Goal: Task Accomplishment & Management: Complete application form

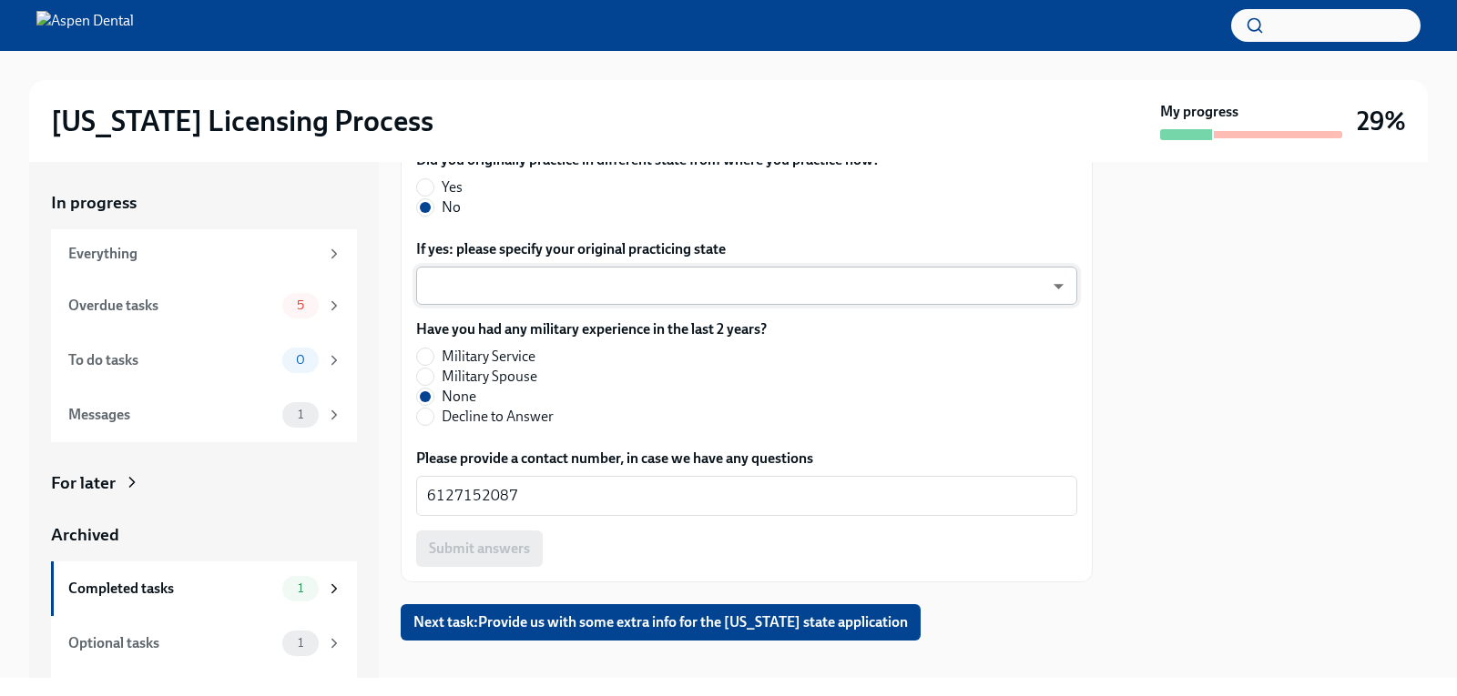
scroll to position [1032, 0]
click at [563, 613] on span "Next task : Provide us with some extra info for the [US_STATE] state application" at bounding box center [660, 622] width 494 height 18
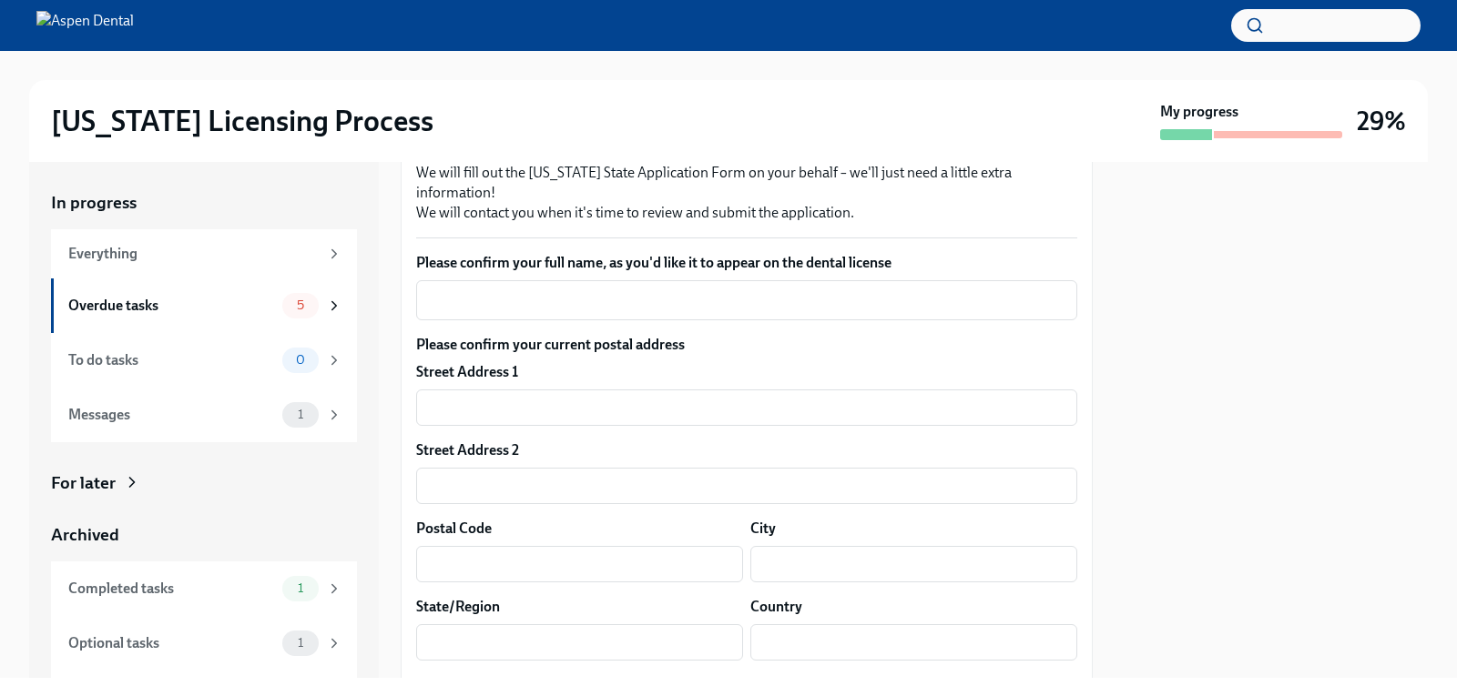
scroll to position [182, 0]
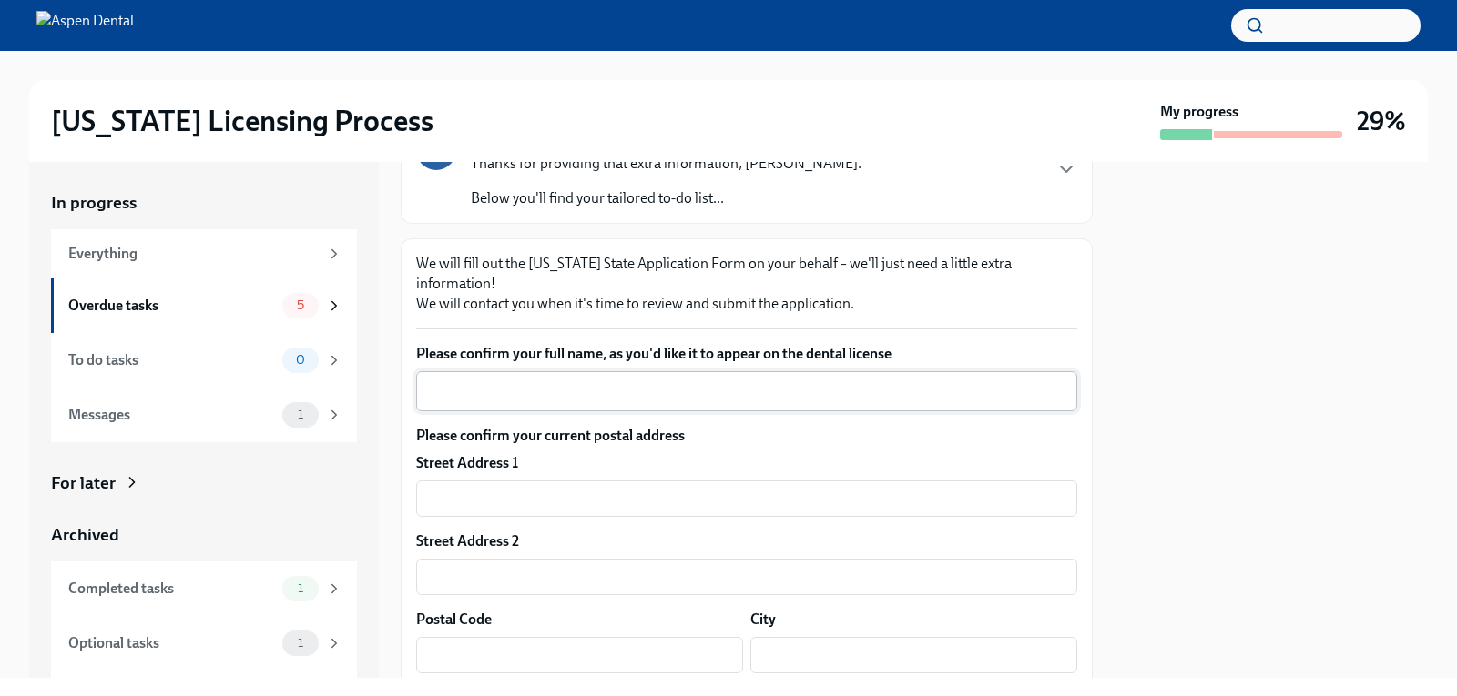
click at [577, 384] on div "x ​" at bounding box center [746, 391] width 661 height 40
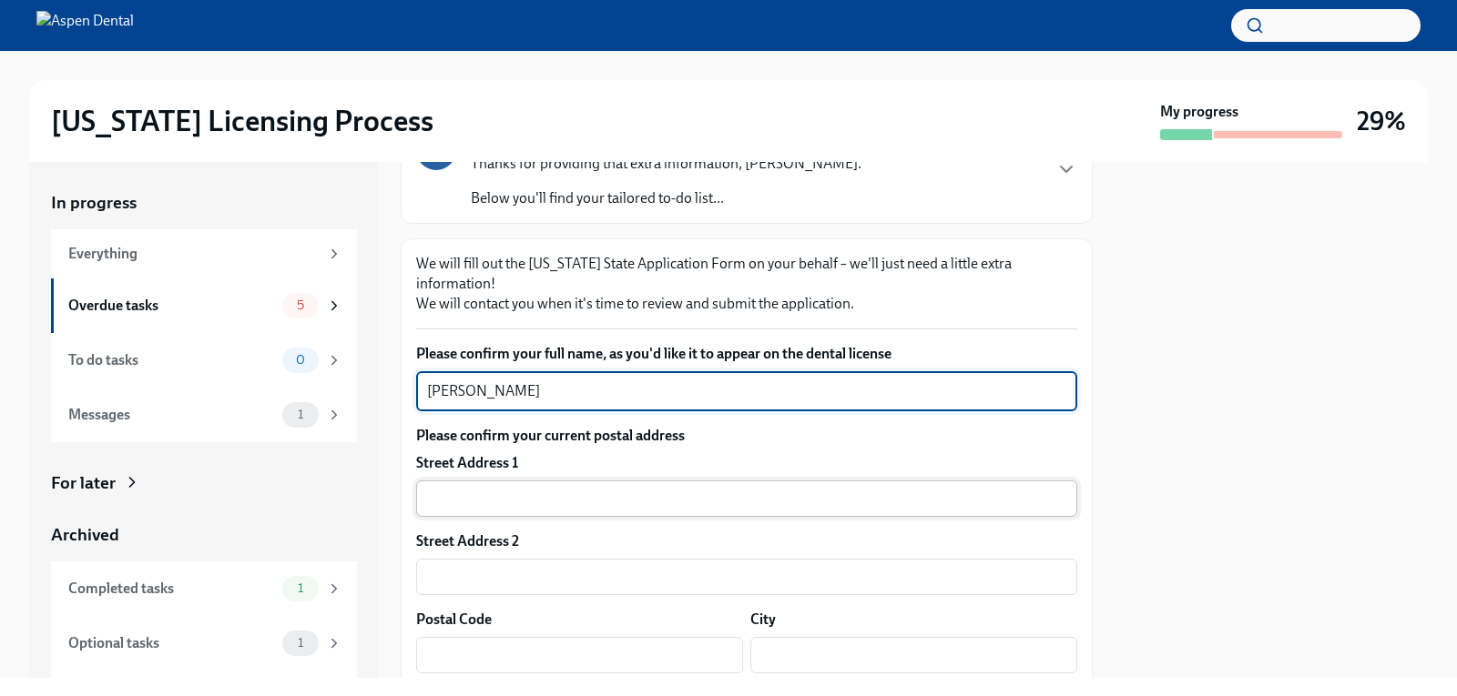
type textarea "[PERSON_NAME]"
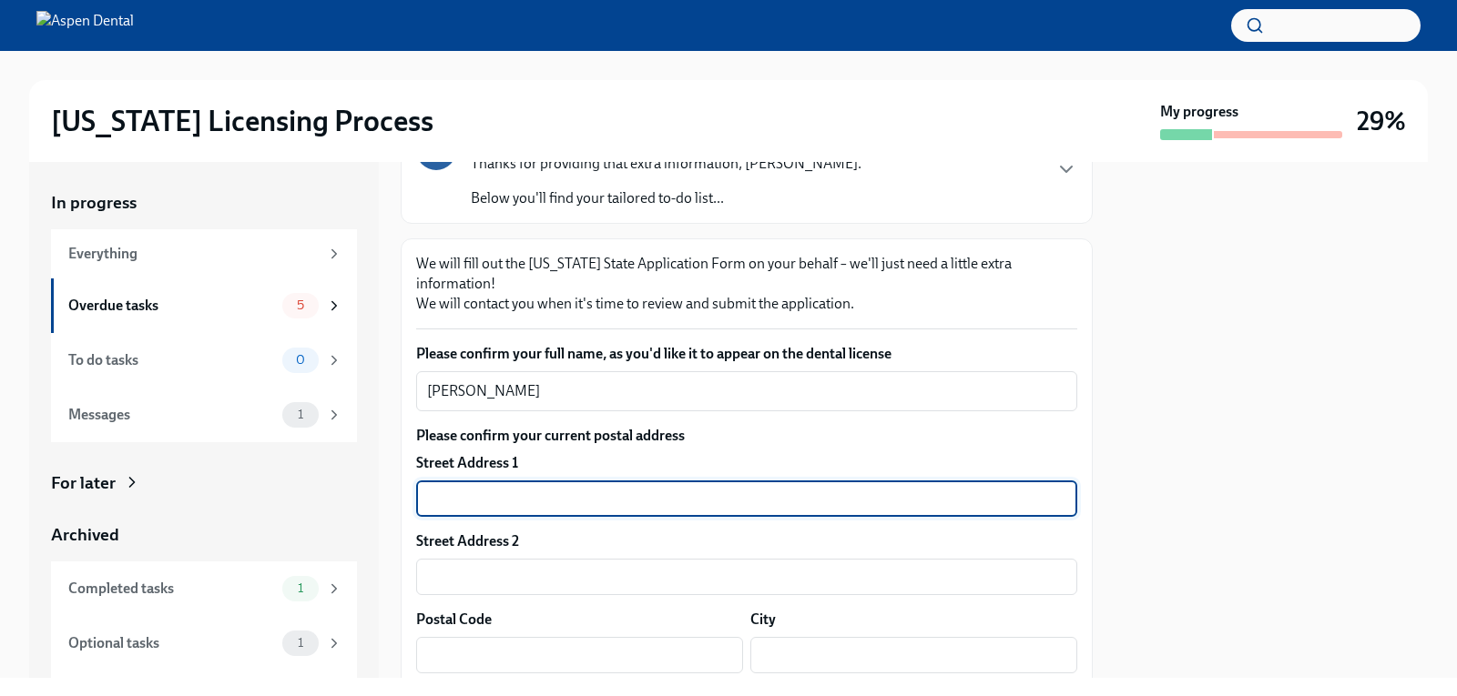
click at [539, 481] on input "text" at bounding box center [746, 499] width 661 height 36
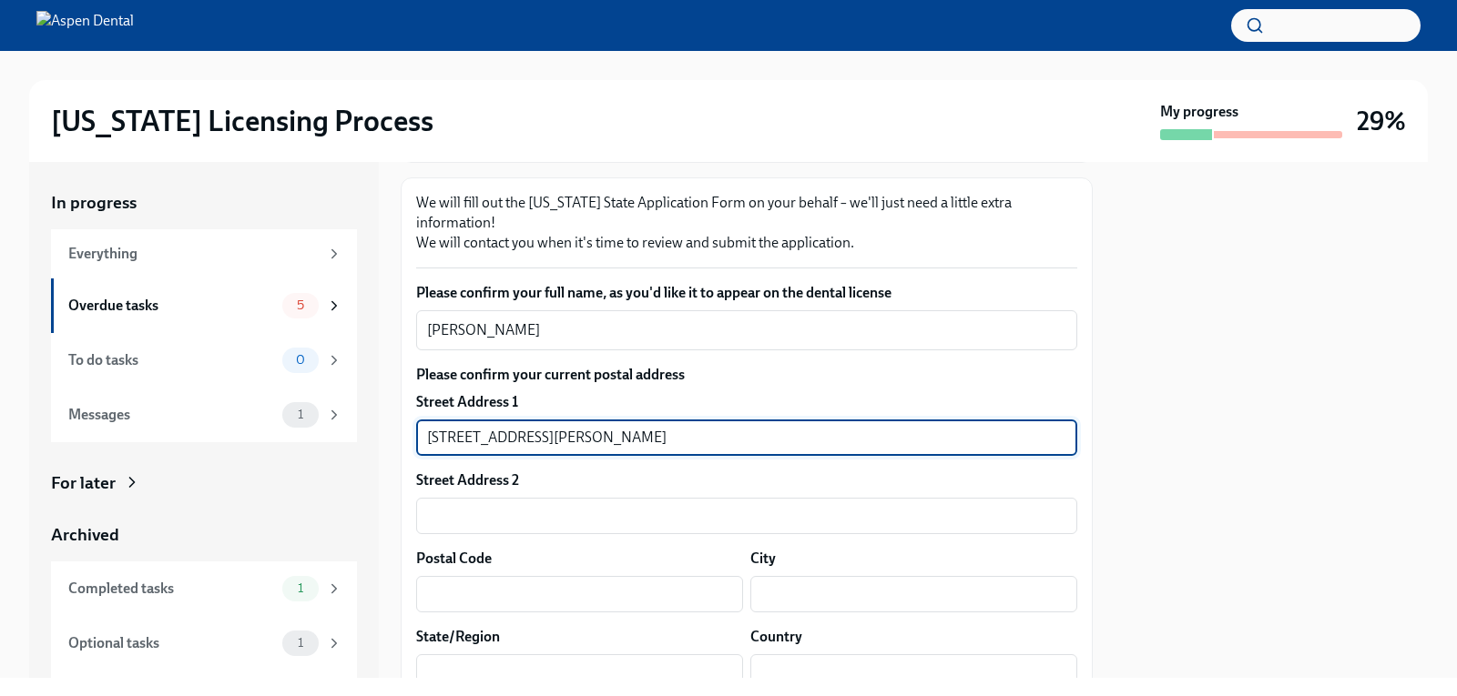
scroll to position [273, 0]
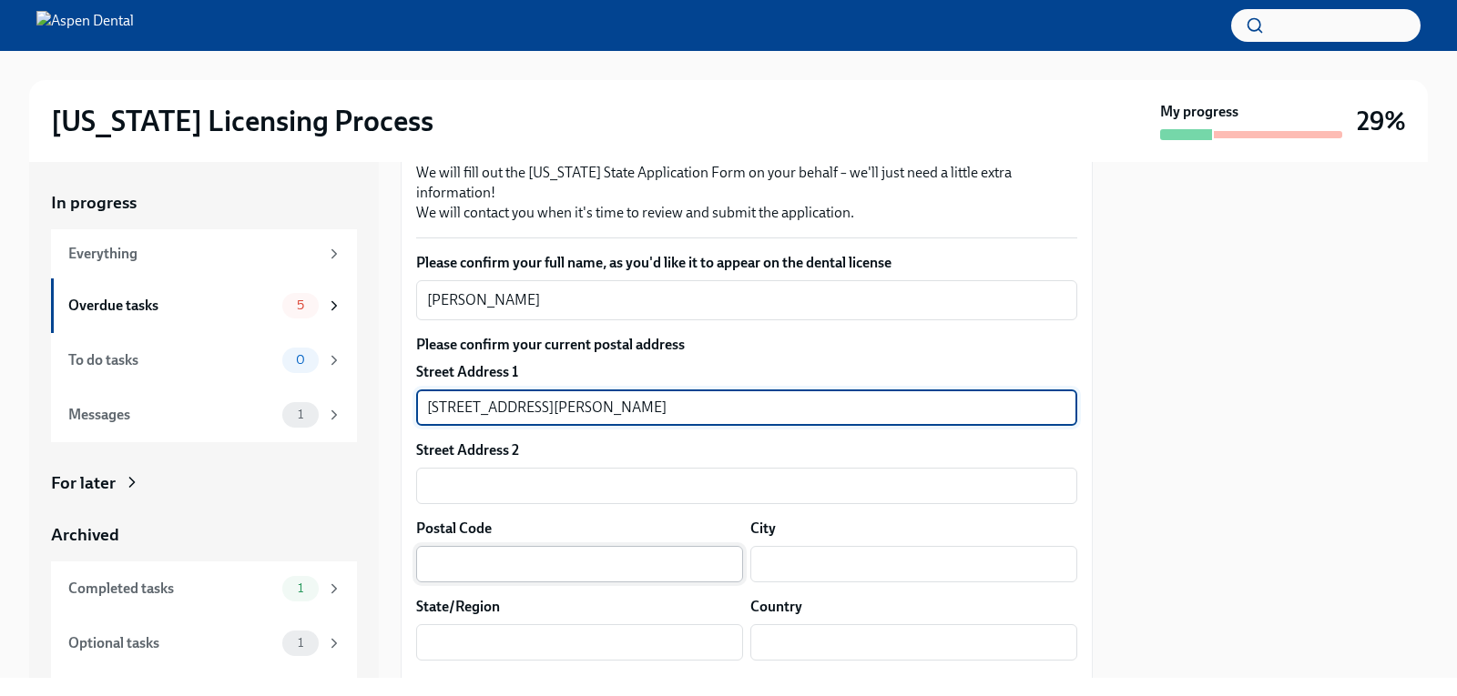
type input "[STREET_ADDRESS][PERSON_NAME]"
click at [501, 546] on input "text" at bounding box center [579, 564] width 327 height 36
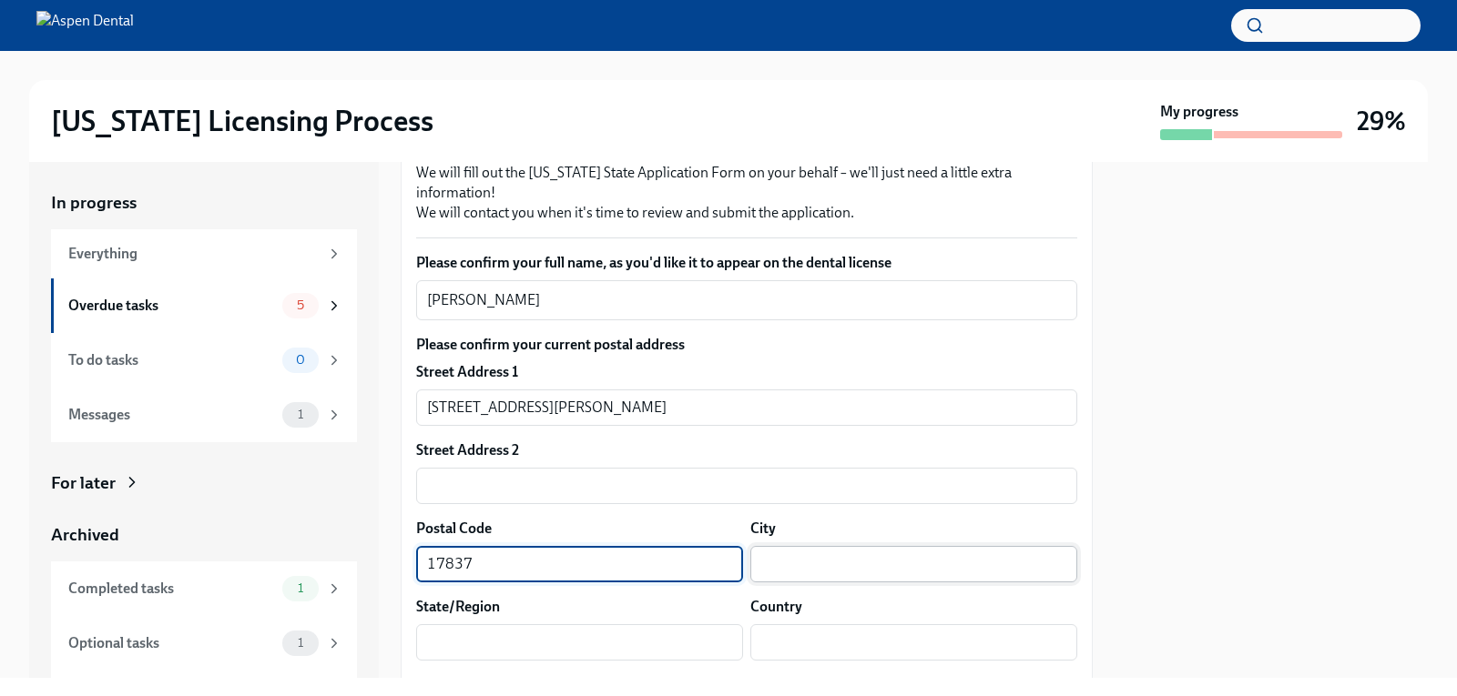
type input "17837"
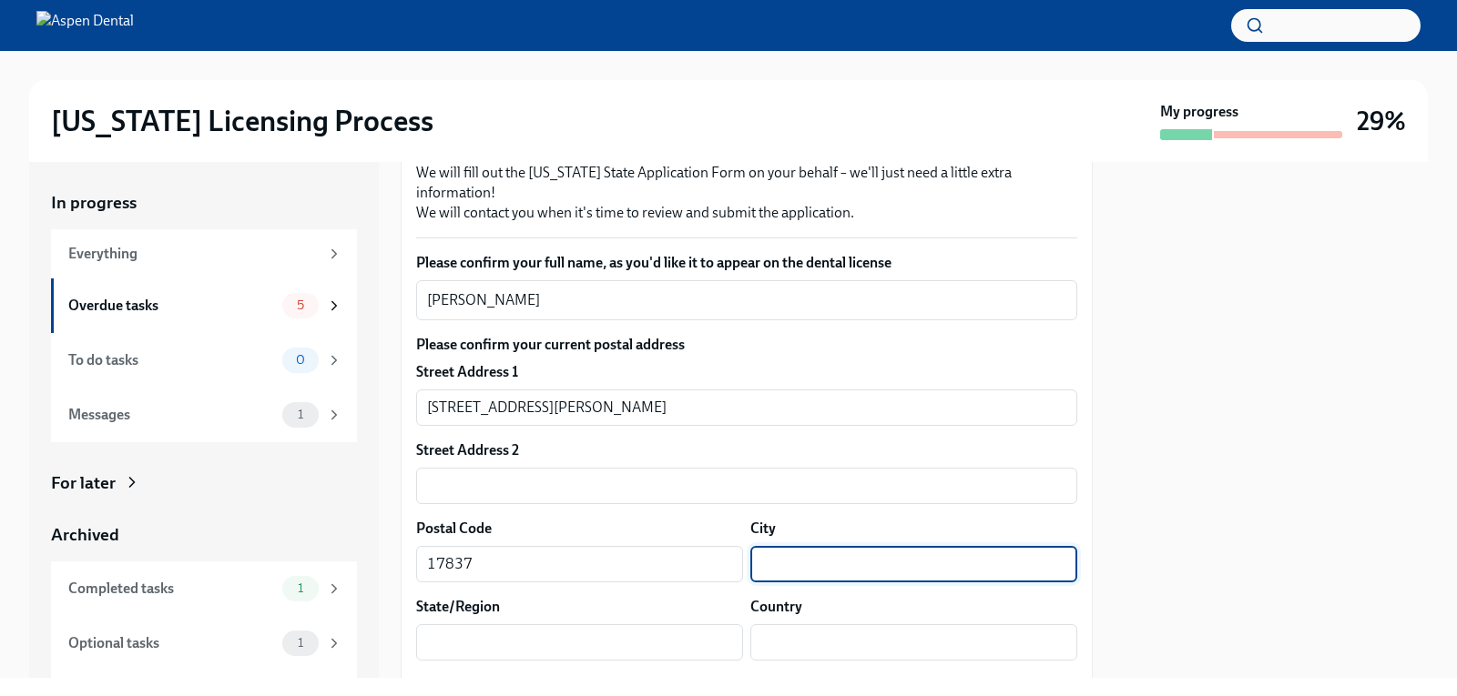
click at [834, 554] on input "text" at bounding box center [913, 564] width 327 height 36
type input "[GEOGRAPHIC_DATA]"
click at [623, 634] on input "text" at bounding box center [579, 643] width 327 height 36
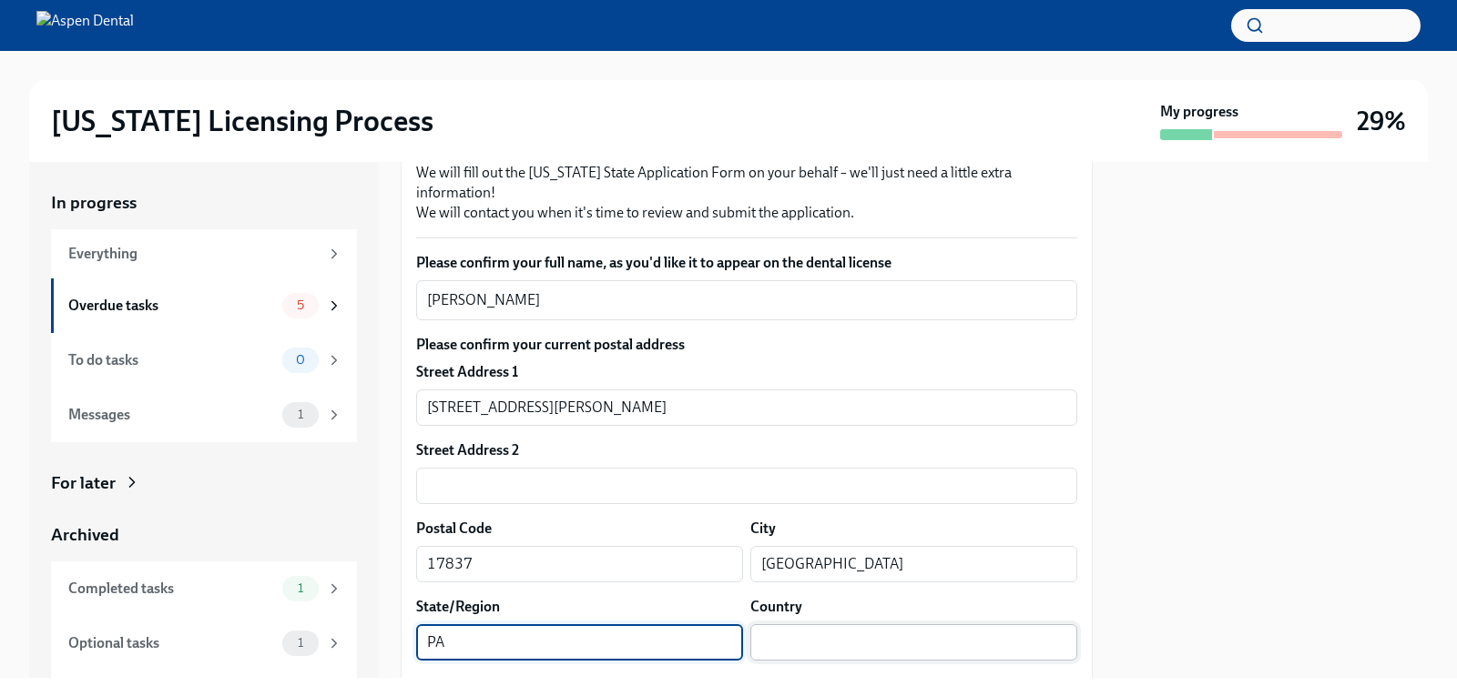
type input "PA"
click at [798, 636] on input "text" at bounding box center [913, 643] width 327 height 36
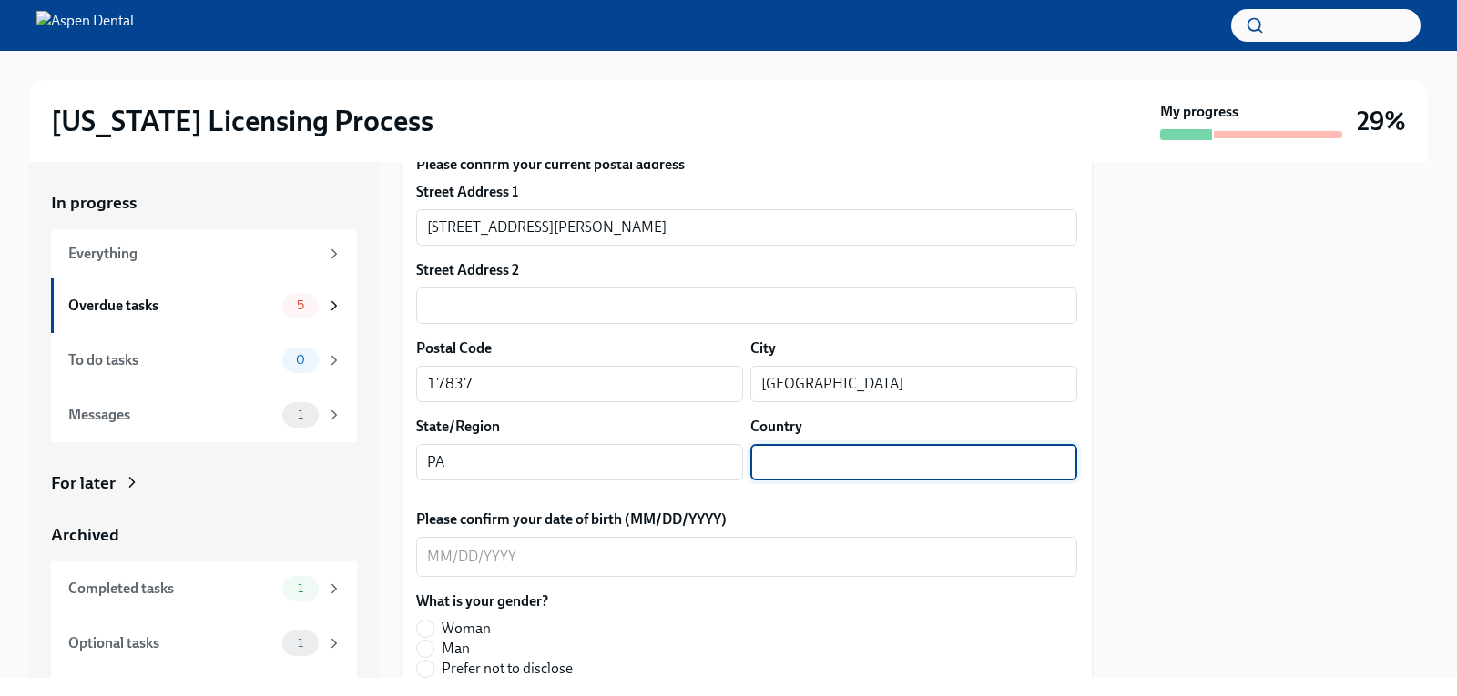
scroll to position [455, 0]
type input "[GEOGRAPHIC_DATA]"
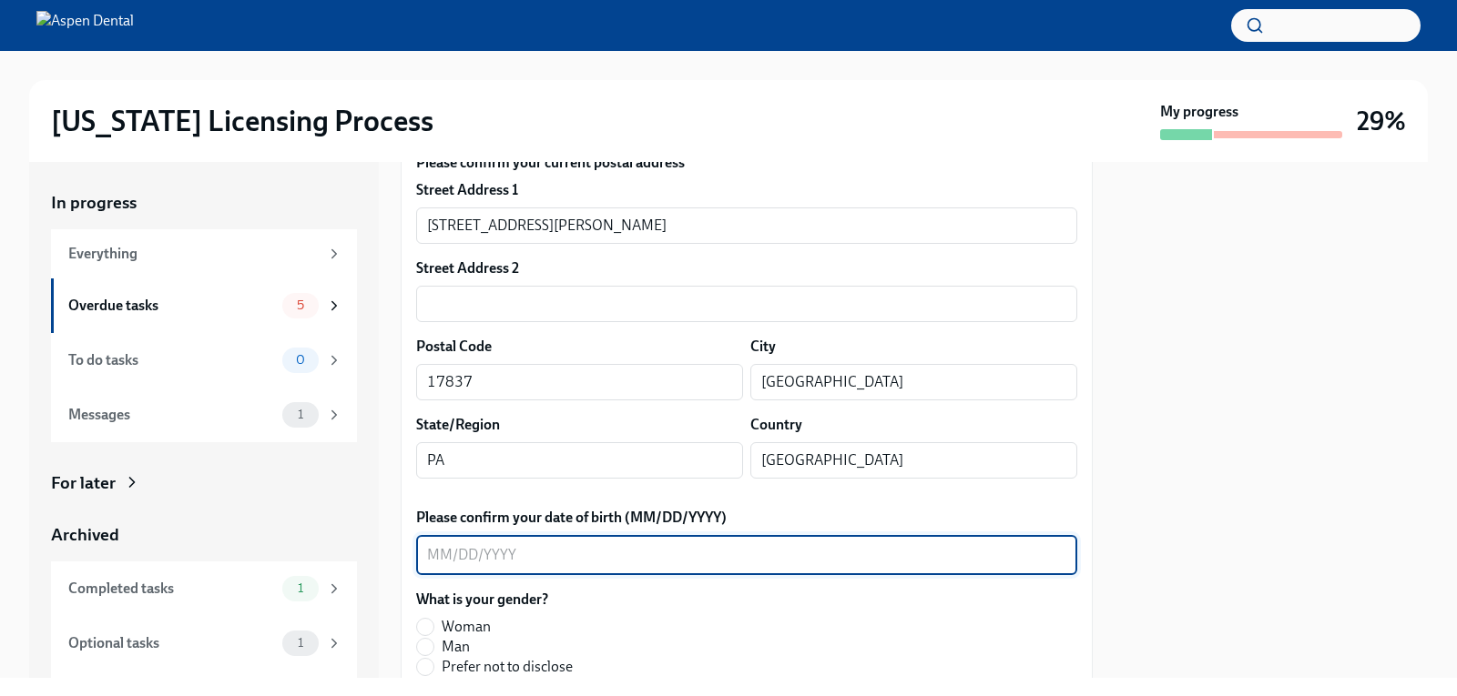
click at [601, 544] on textarea "Please confirm your date of birth (MM/DD/YYYY)" at bounding box center [746, 555] width 639 height 22
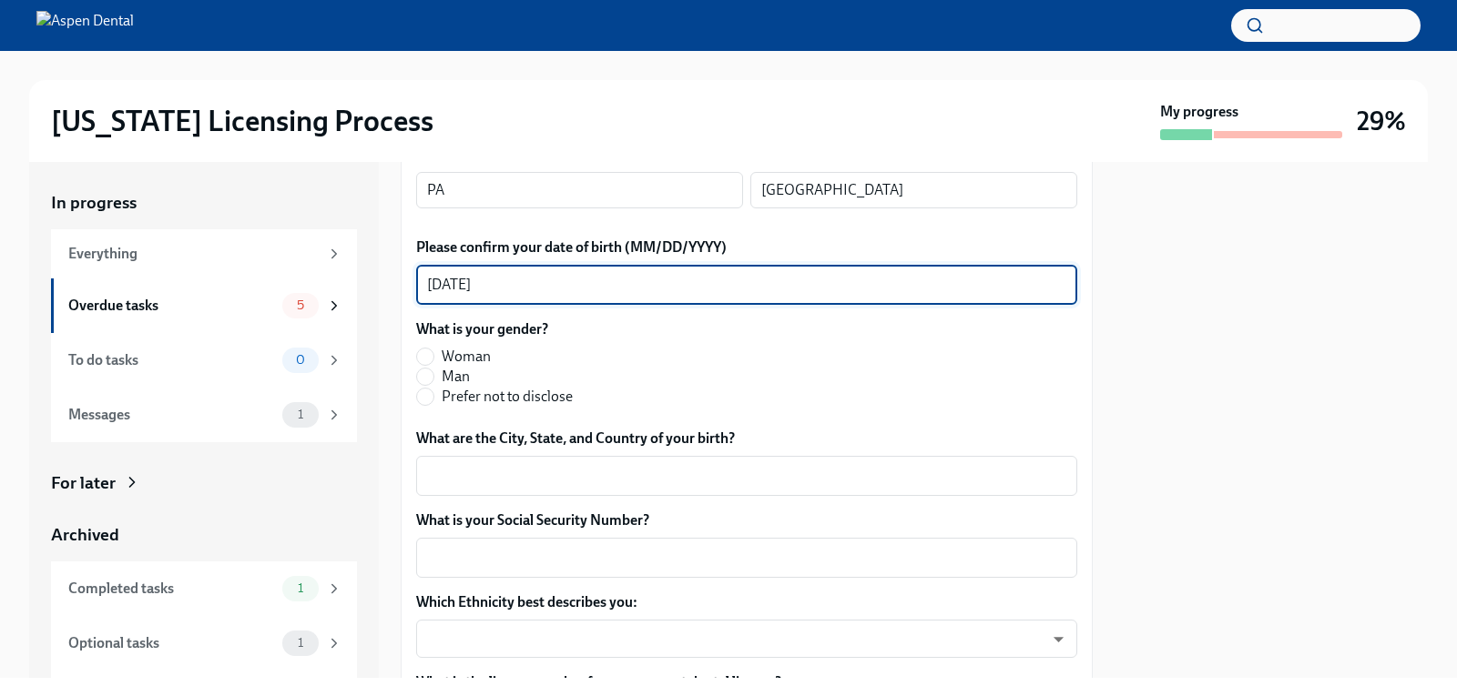
scroll to position [728, 0]
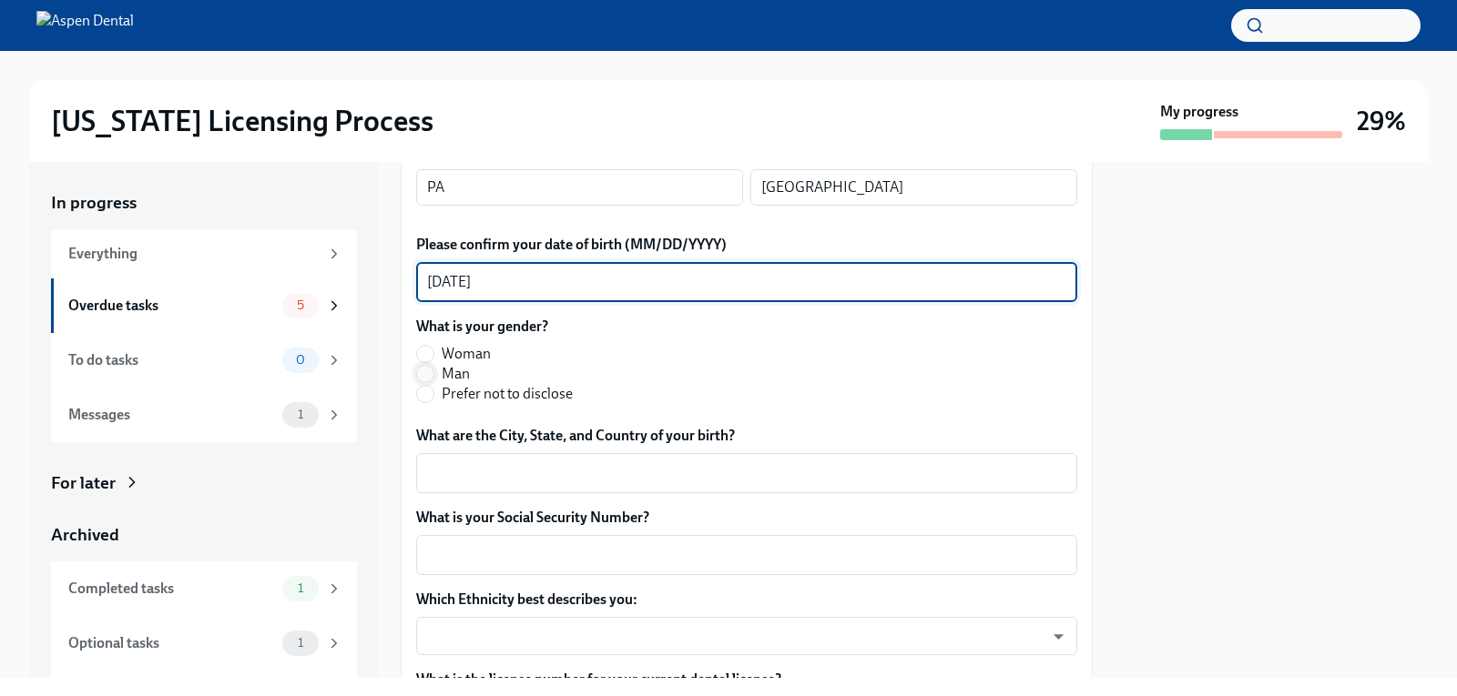
type textarea "[DATE]"
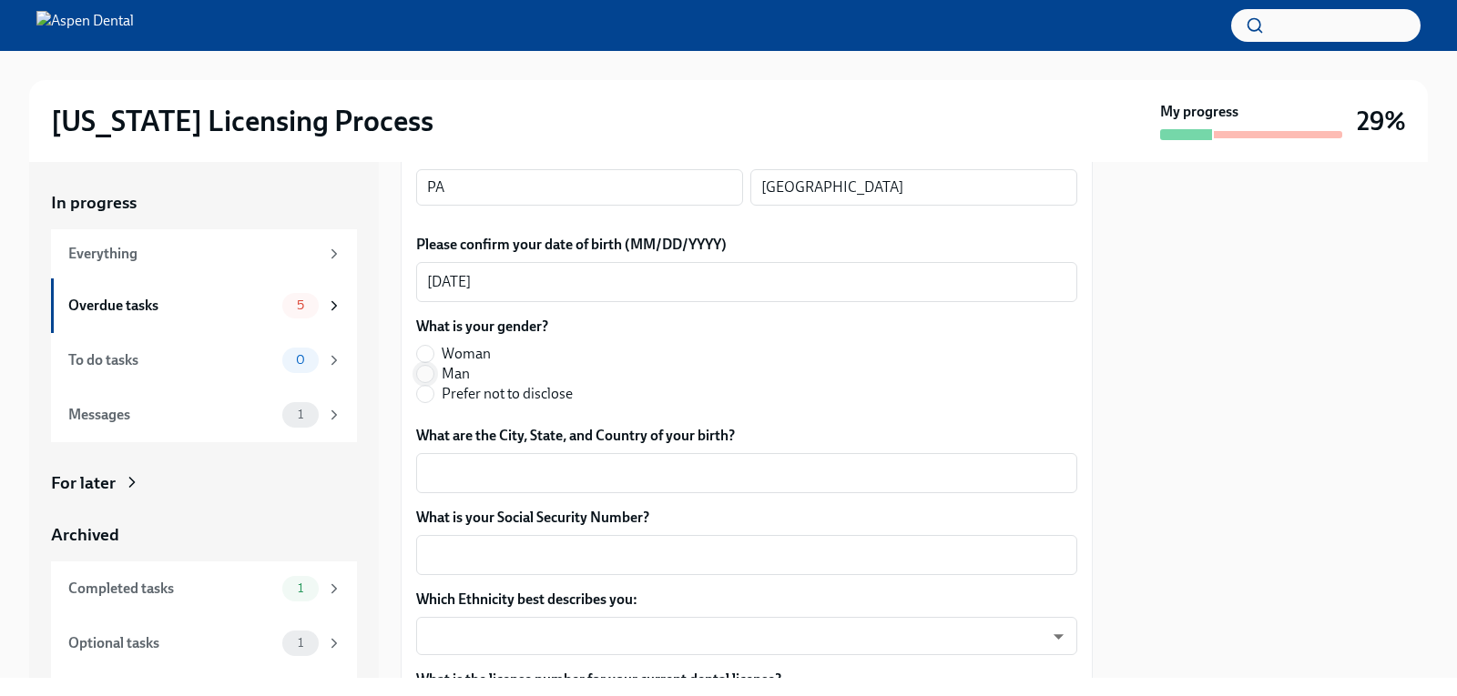
click at [428, 366] on input "Man" at bounding box center [425, 374] width 16 height 16
radio input "true"
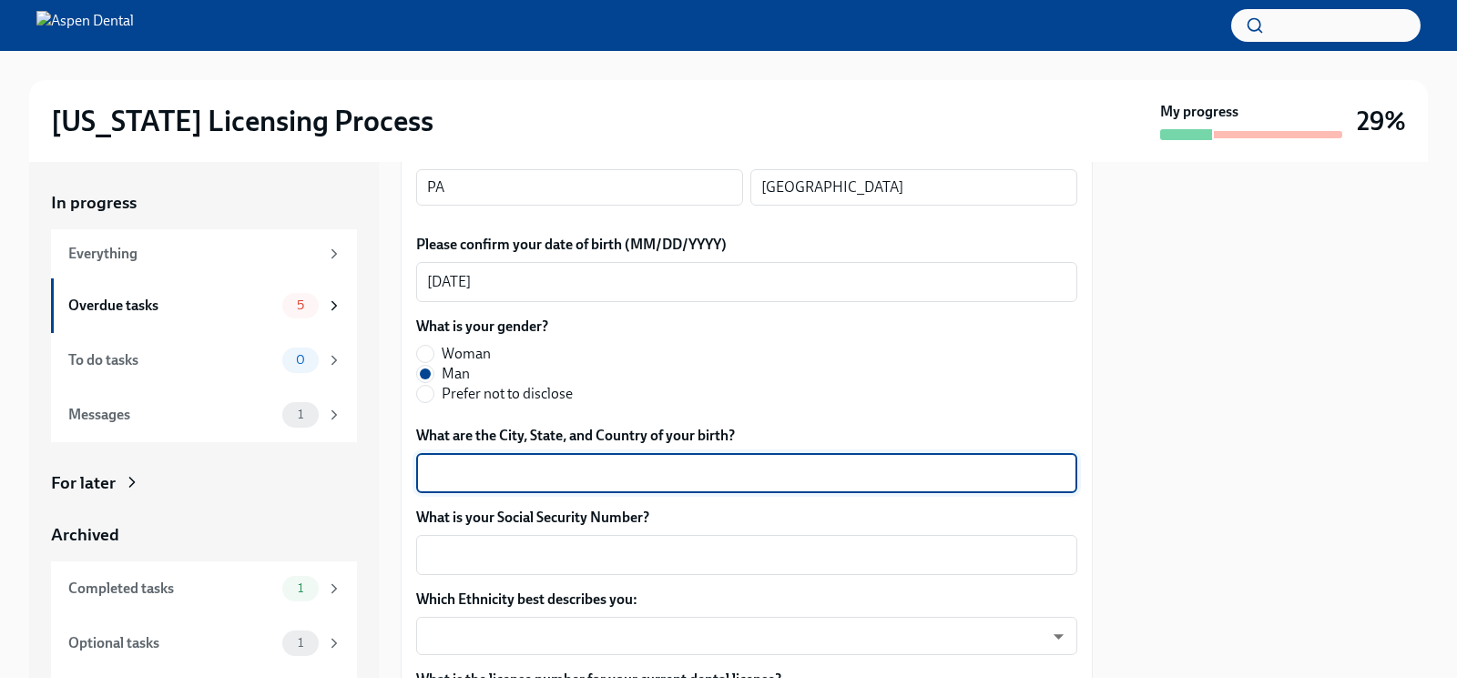
click at [559, 462] on textarea "What are the City, State, and Country of your birth?" at bounding box center [746, 473] width 639 height 22
type textarea "Hershey, [GEOGRAPHIC_DATA], [GEOGRAPHIC_DATA]"
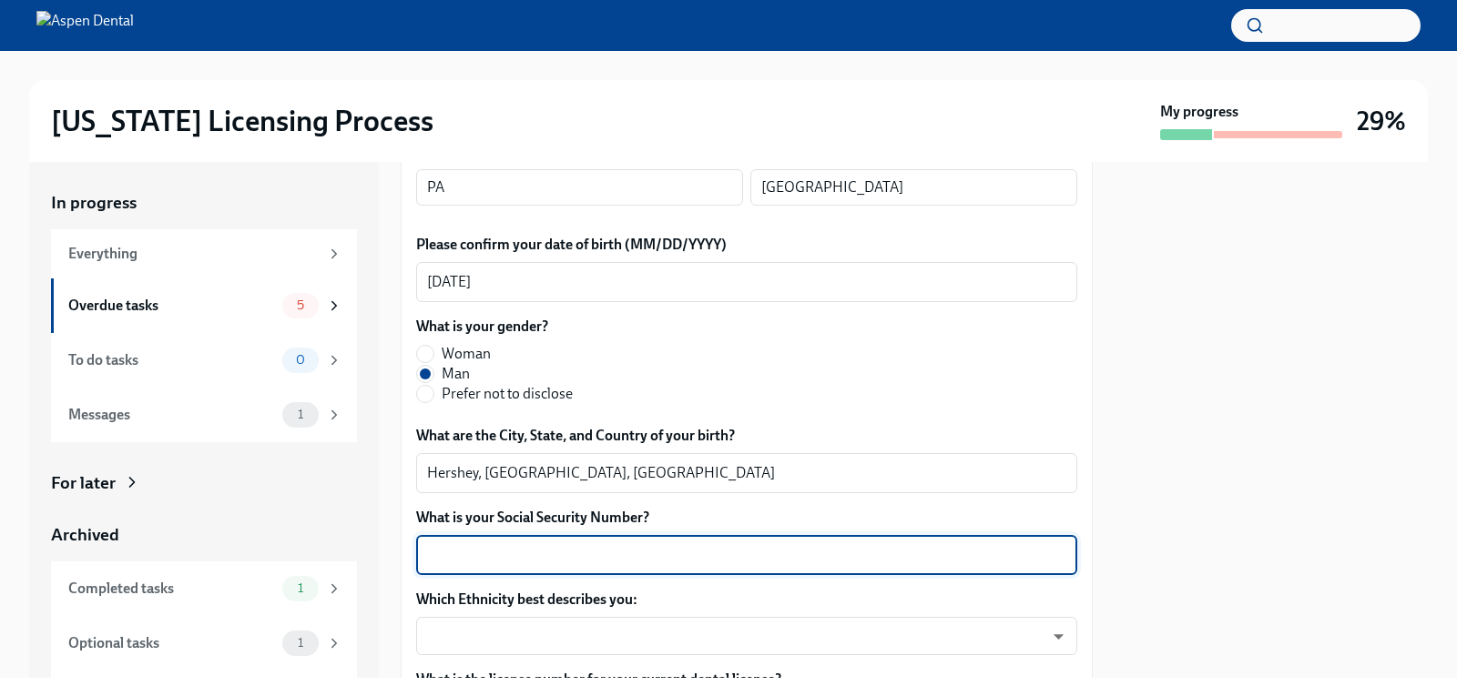
click at [607, 544] on textarea "What is your Social Security Number?" at bounding box center [746, 555] width 639 height 22
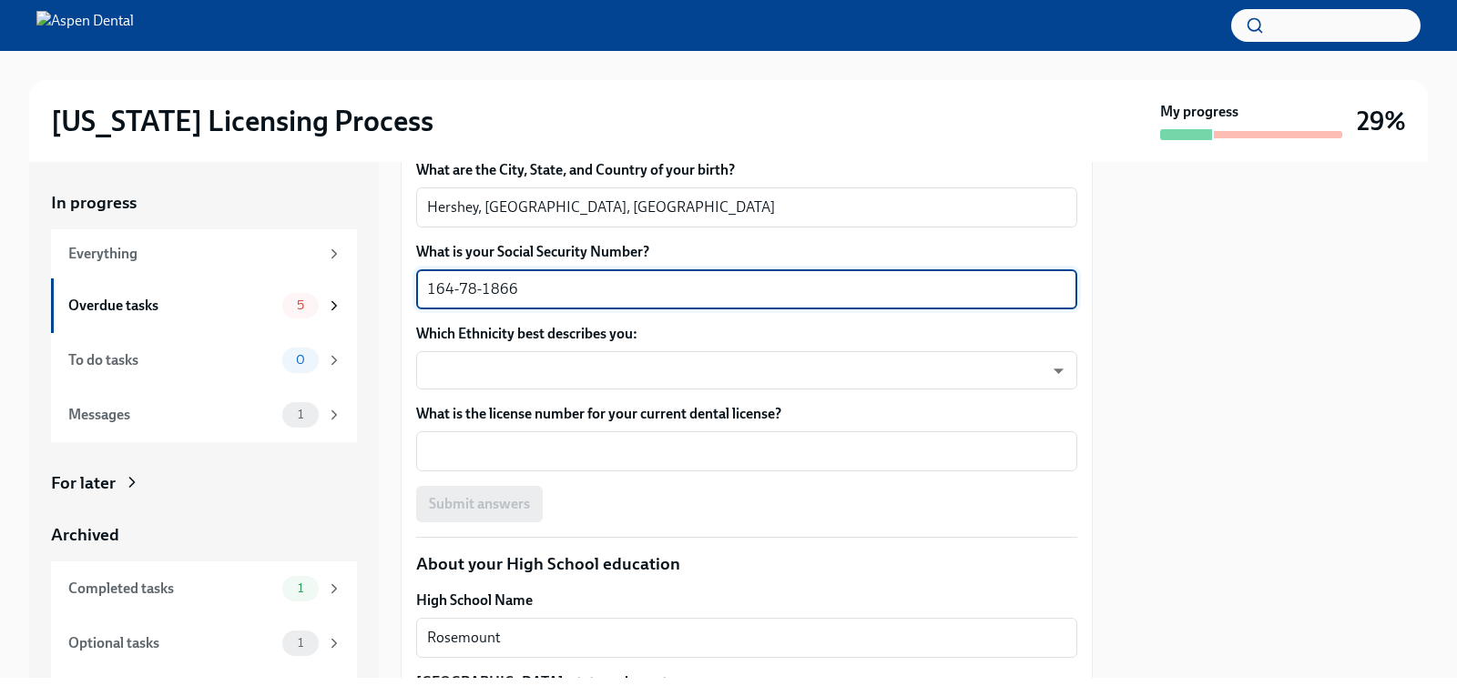
scroll to position [1001, 0]
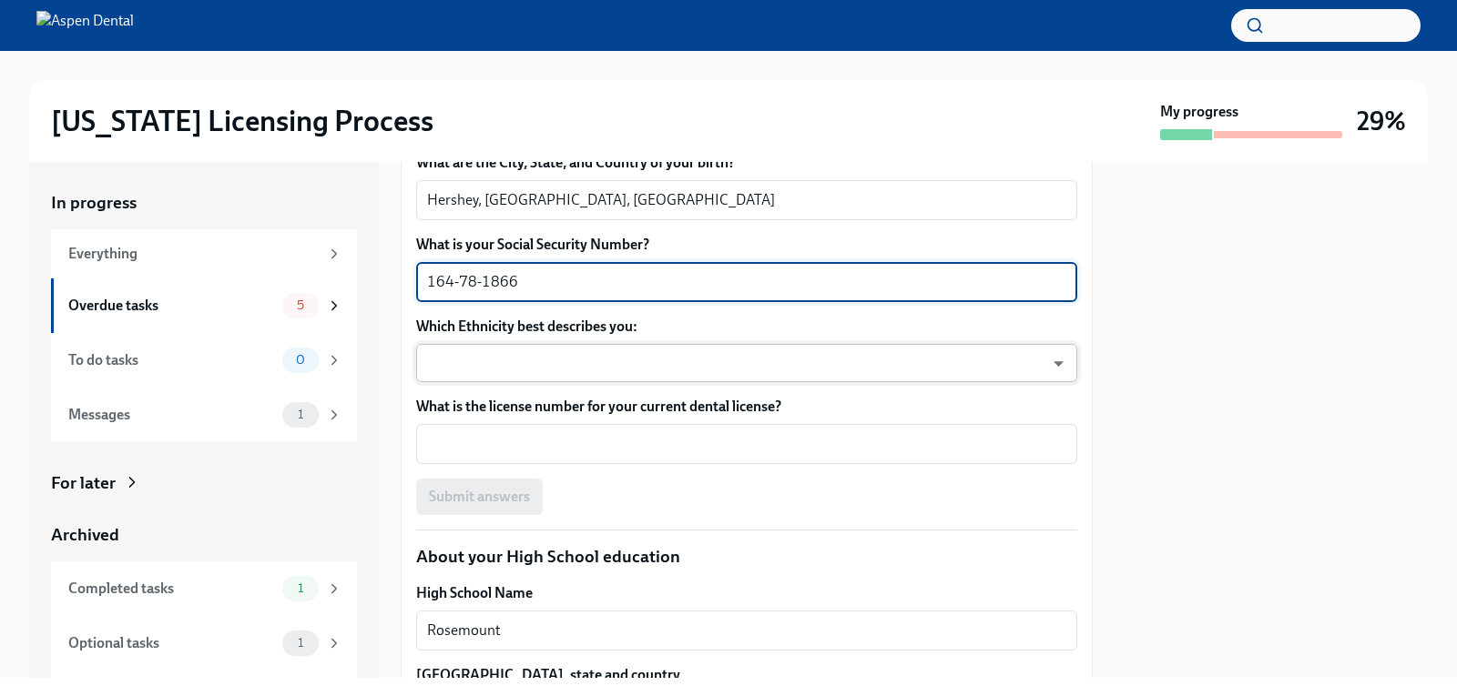
type textarea "164-78-1866"
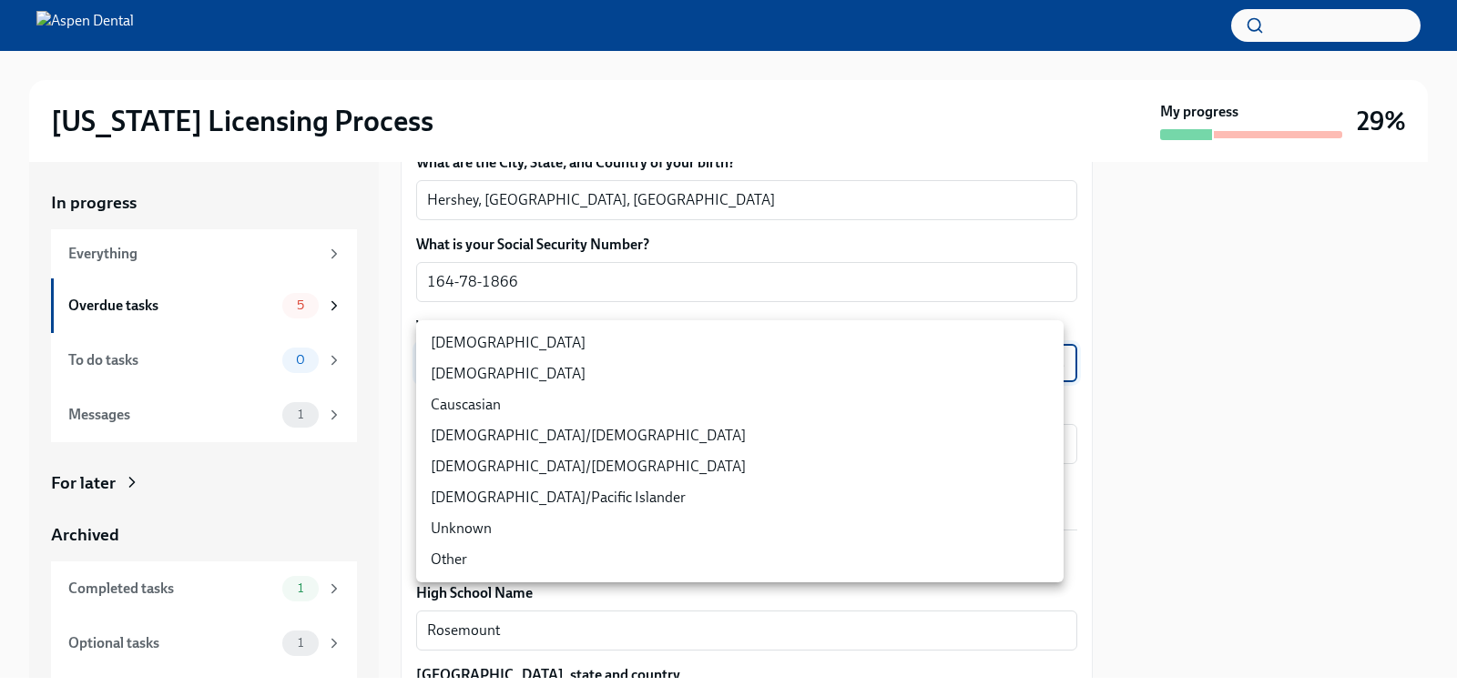
drag, startPoint x: 676, startPoint y: 335, endPoint x: 676, endPoint y: 345, distance: 10.0
click at [673, 338] on body "[US_STATE] Licensing Process My progress 29% In progress Everything Overdue tas…" at bounding box center [728, 348] width 1457 height 696
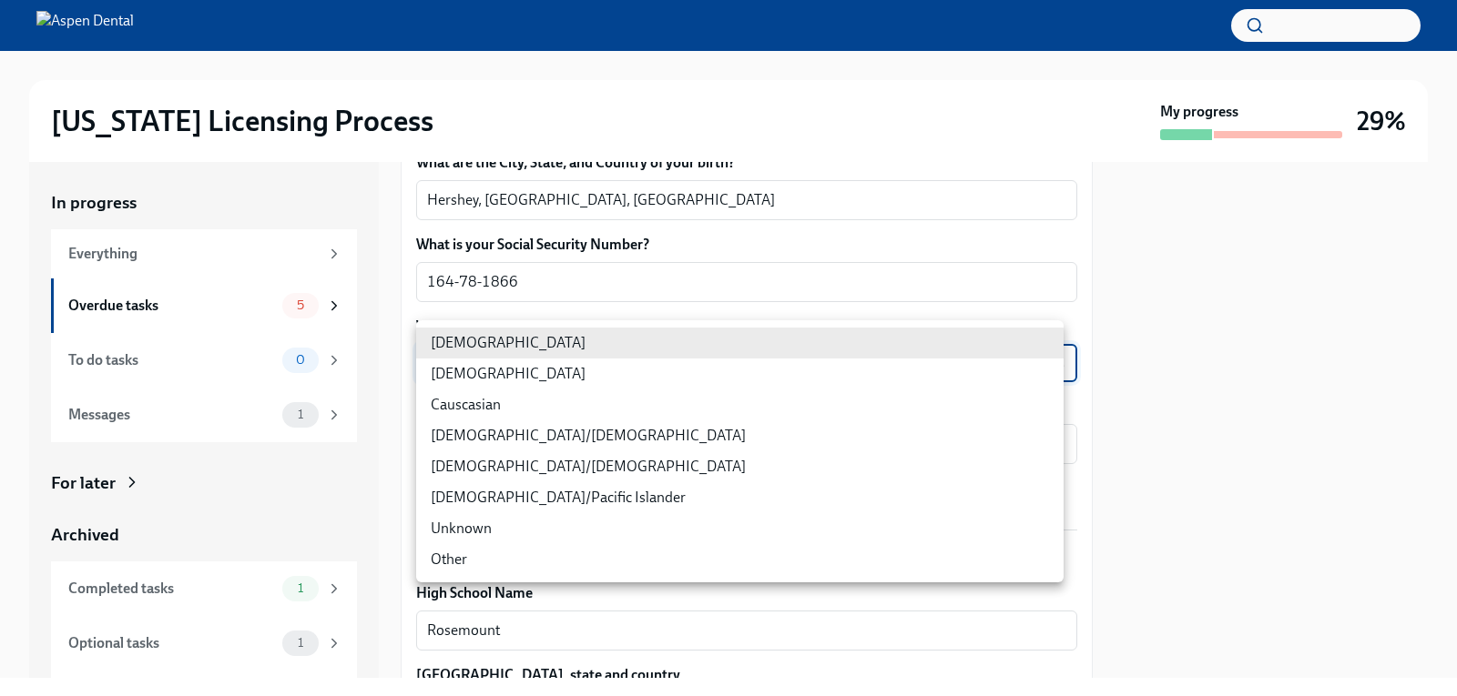
click at [493, 408] on li "Causcasian" at bounding box center [739, 405] width 647 height 31
type input "Sgg7VB5SW"
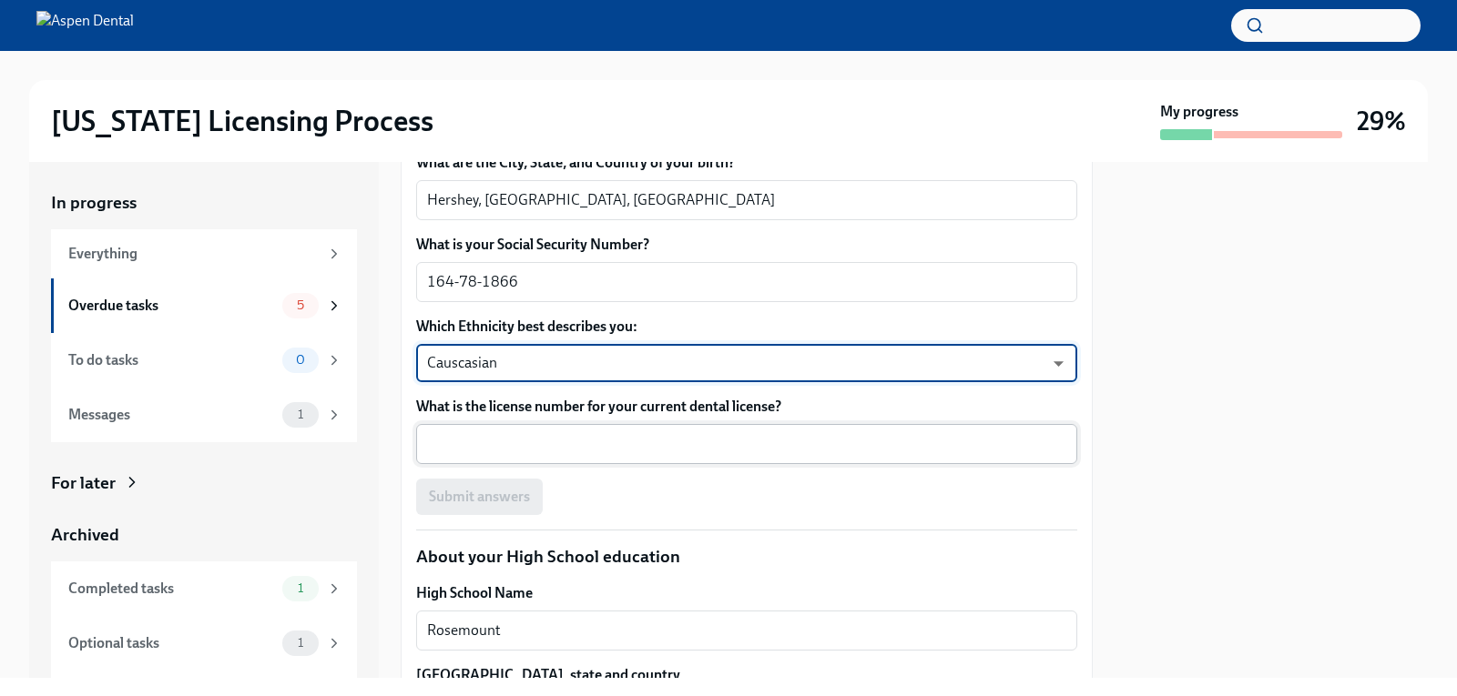
click at [489, 439] on div "x ​" at bounding box center [746, 444] width 661 height 40
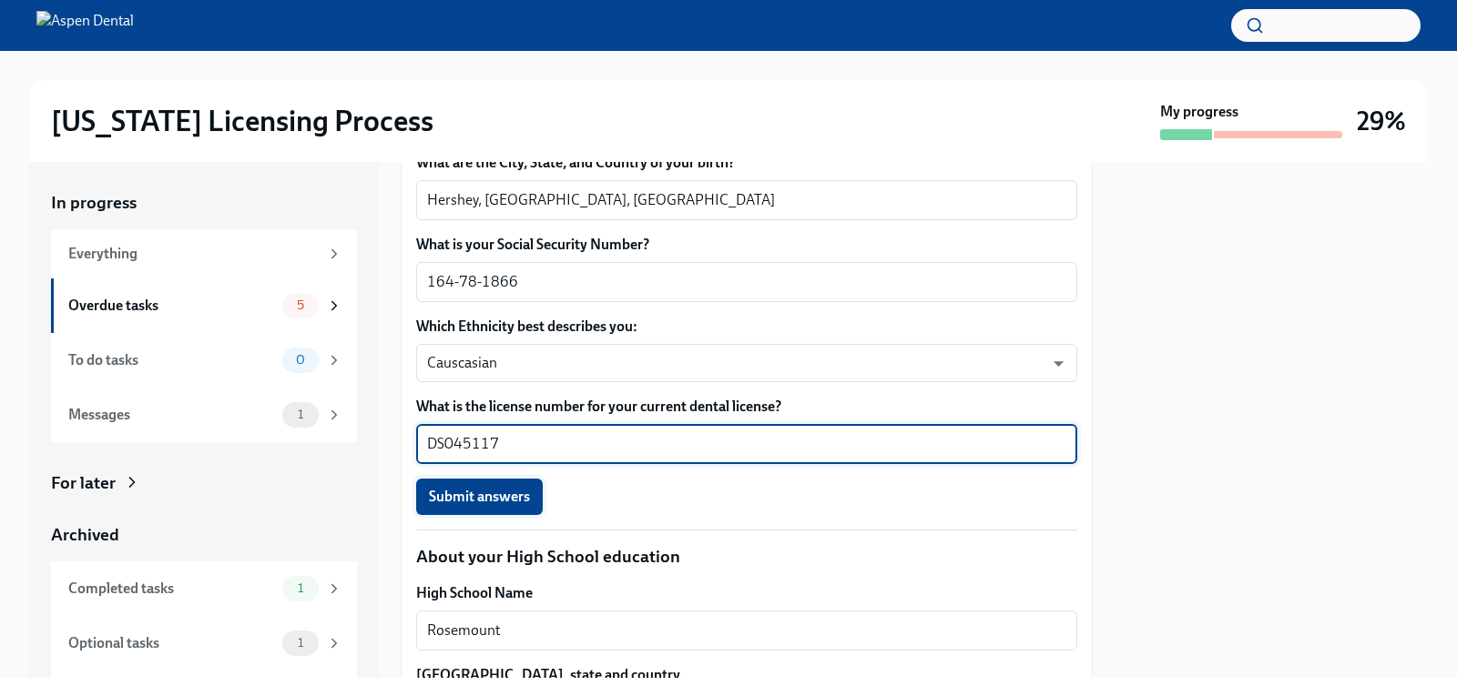
type textarea "DS045117"
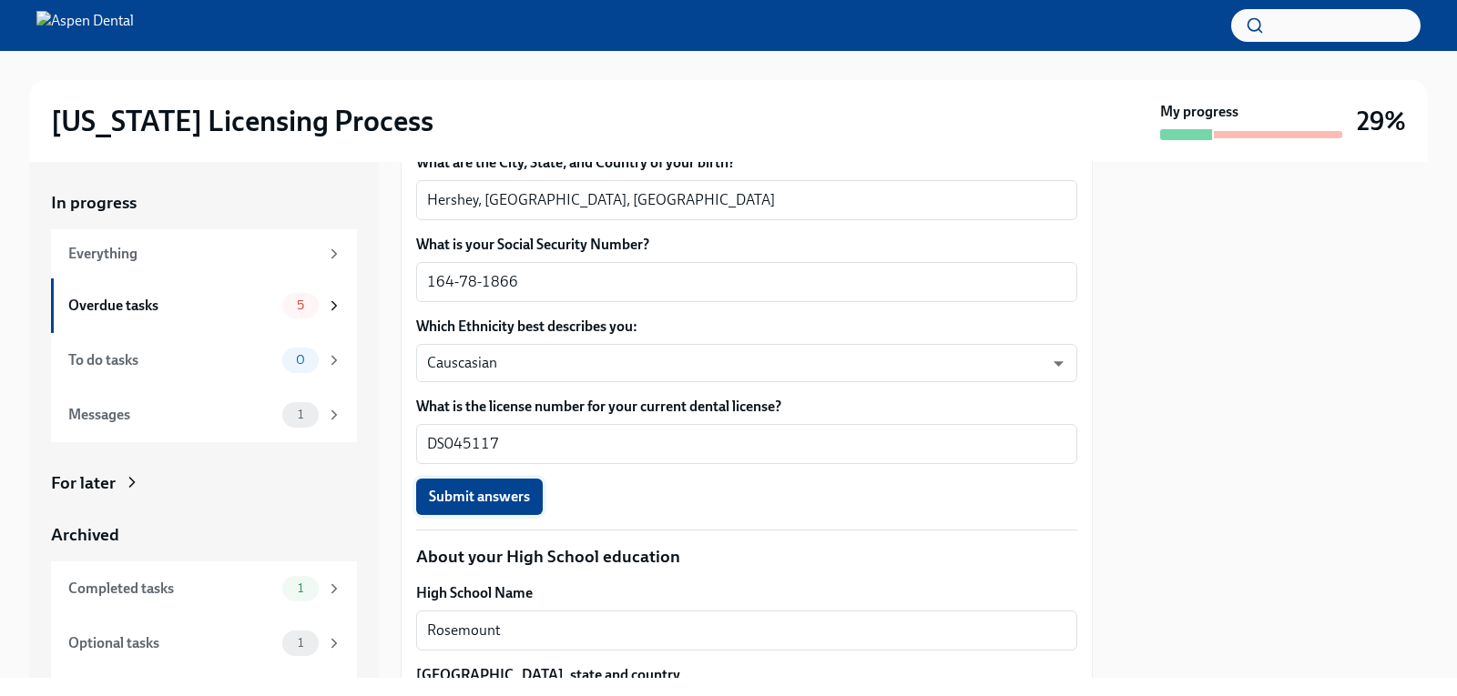
click at [513, 490] on button "Submit answers" at bounding box center [479, 497] width 127 height 36
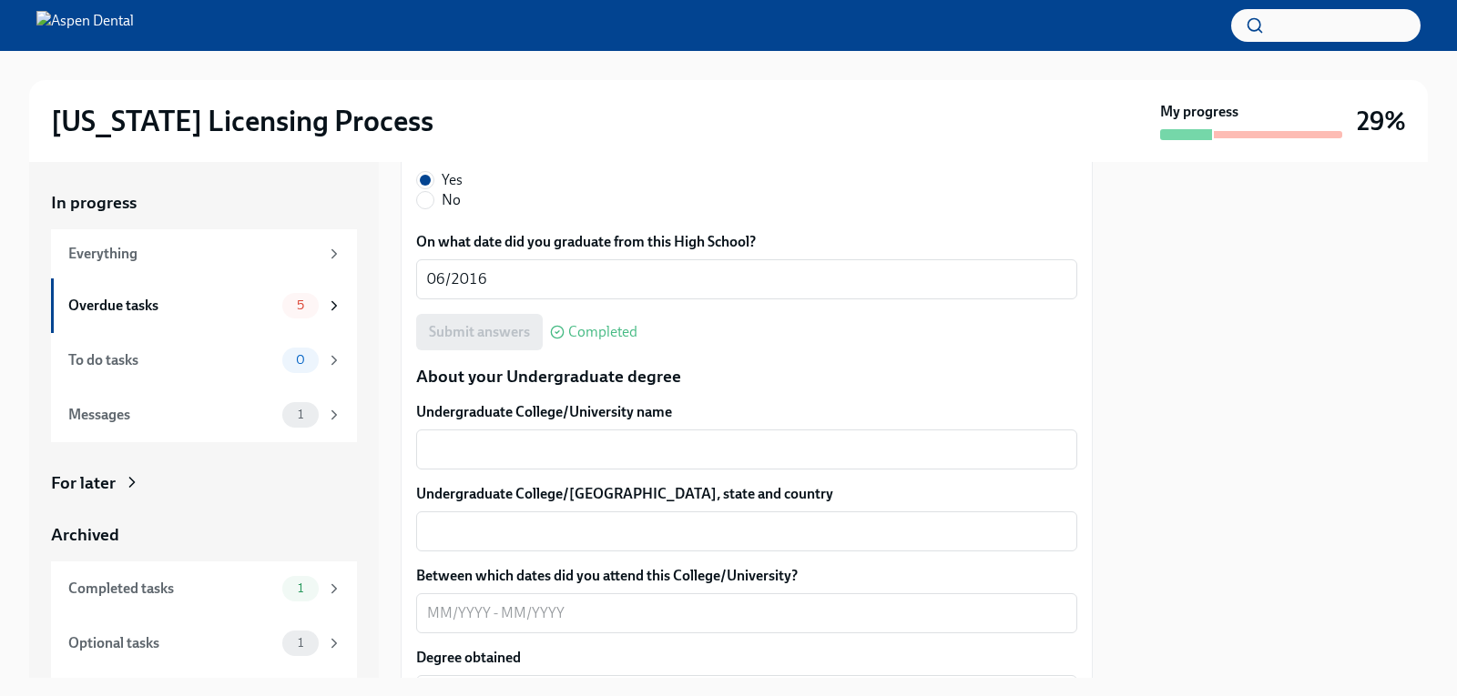
scroll to position [1639, 0]
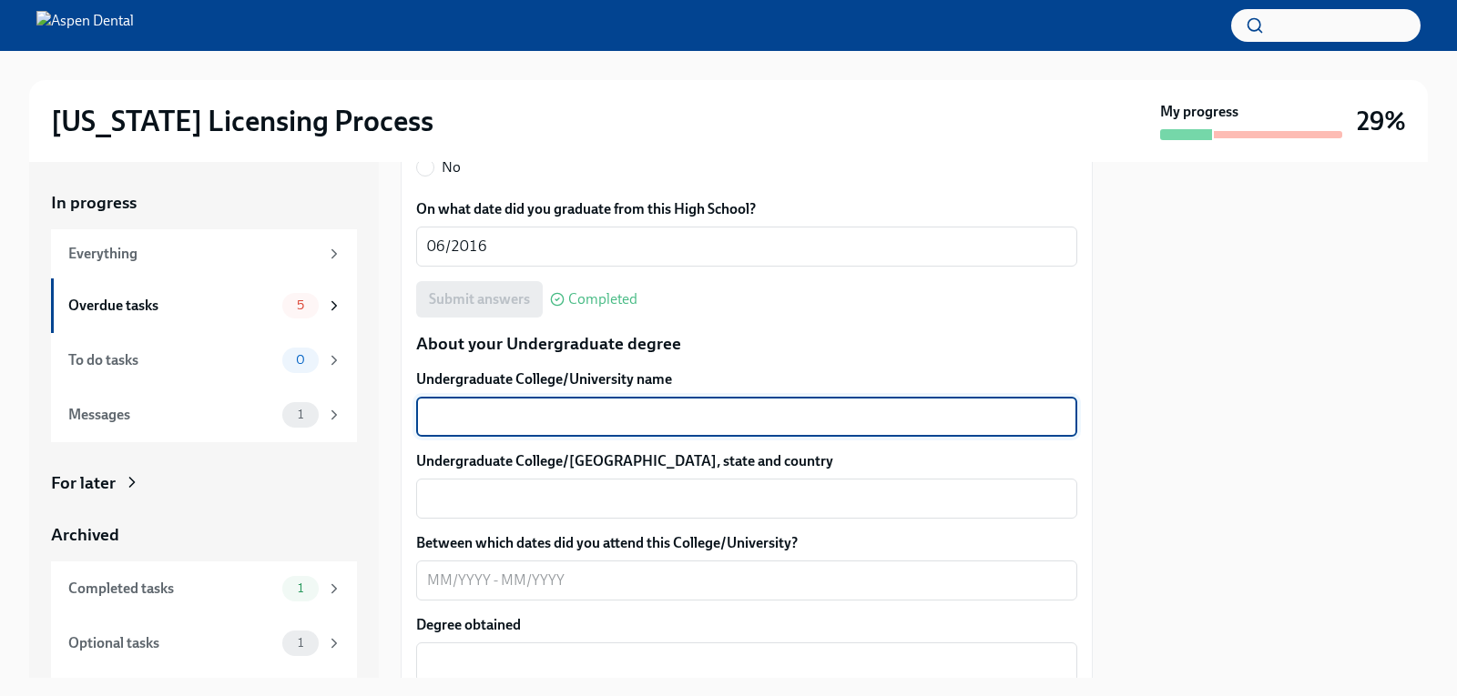
click at [627, 406] on textarea "Undergraduate College/University name" at bounding box center [746, 417] width 639 height 22
type textarea "[GEOGRAPHIC_DATA][PERSON_NAME]"
click at [614, 488] on textarea "Undergraduate College/[GEOGRAPHIC_DATA], state and country" at bounding box center [746, 499] width 639 height 22
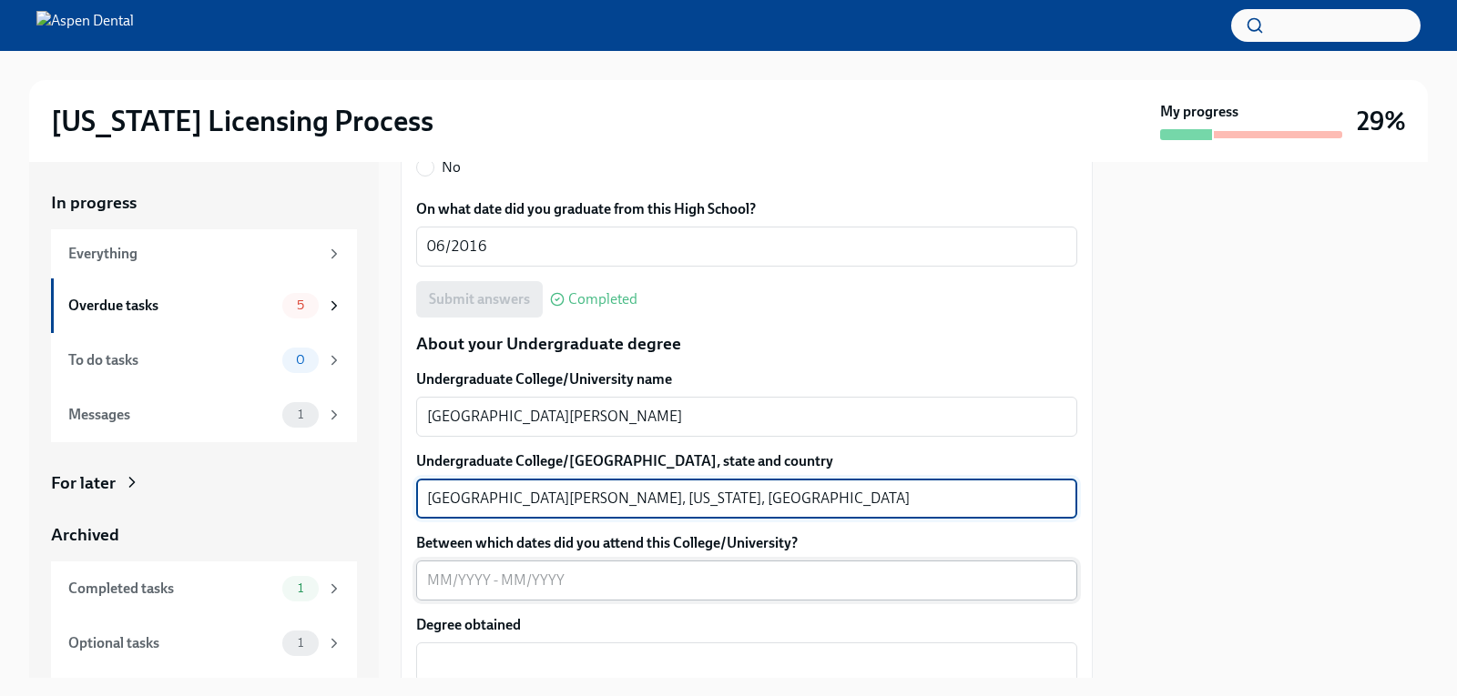
type textarea "[GEOGRAPHIC_DATA][PERSON_NAME], [US_STATE], [GEOGRAPHIC_DATA]"
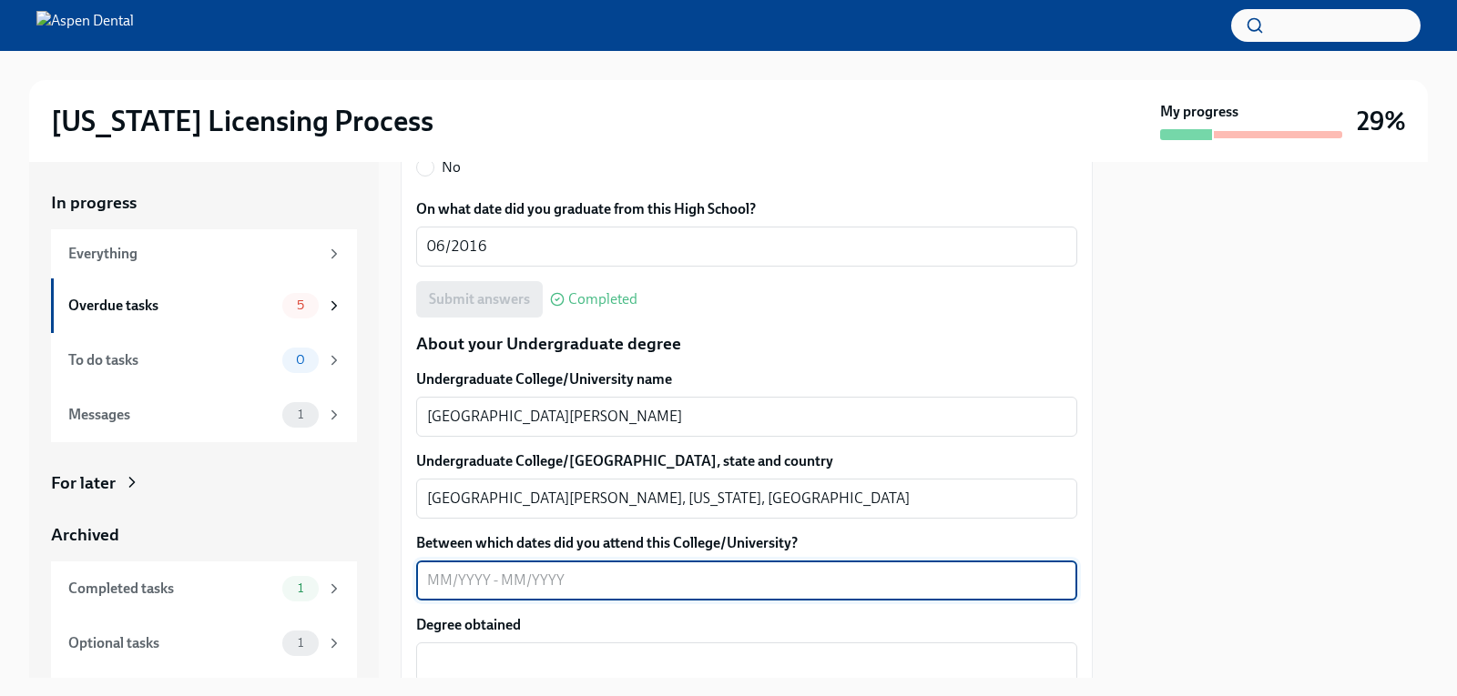
click at [459, 570] on textarea "Between which dates did you attend this College/University?" at bounding box center [746, 581] width 639 height 22
type textarea "09/2016-05/2020"
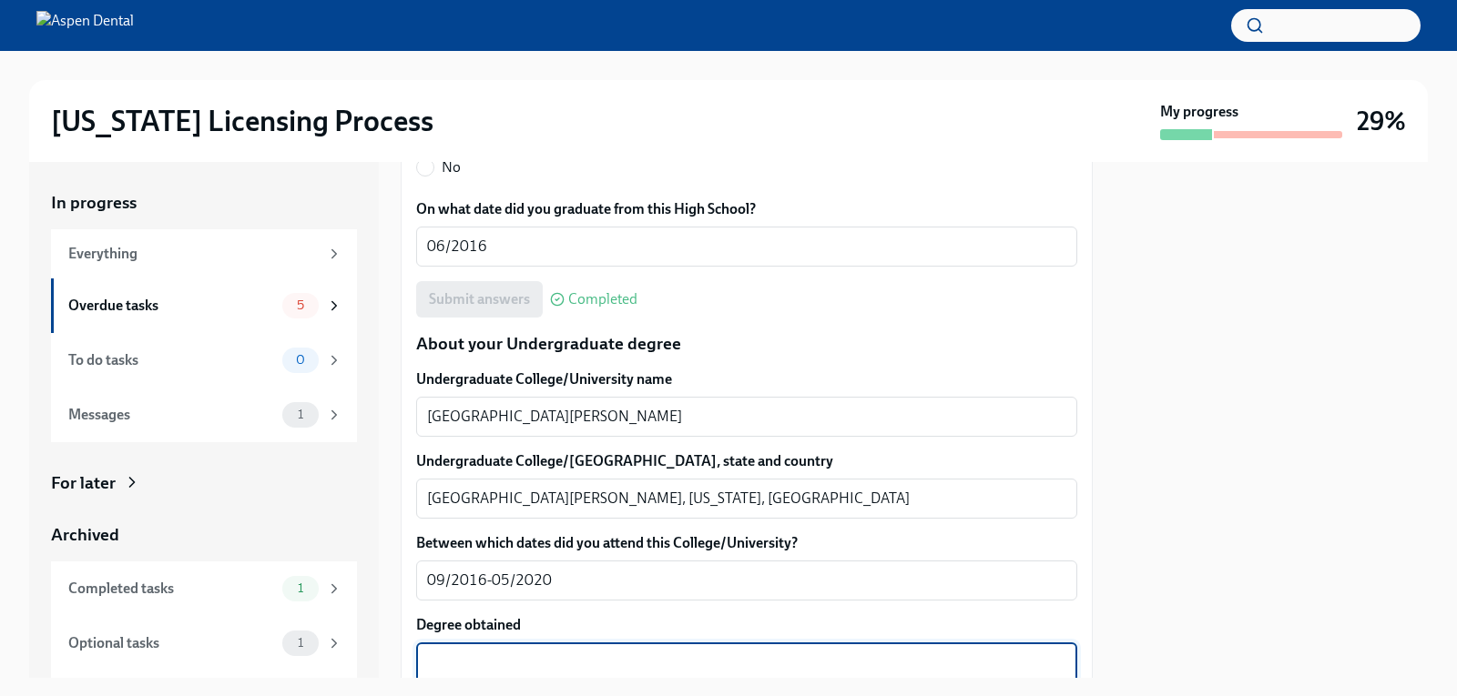
click at [576, 652] on textarea "Degree obtained" at bounding box center [746, 663] width 639 height 22
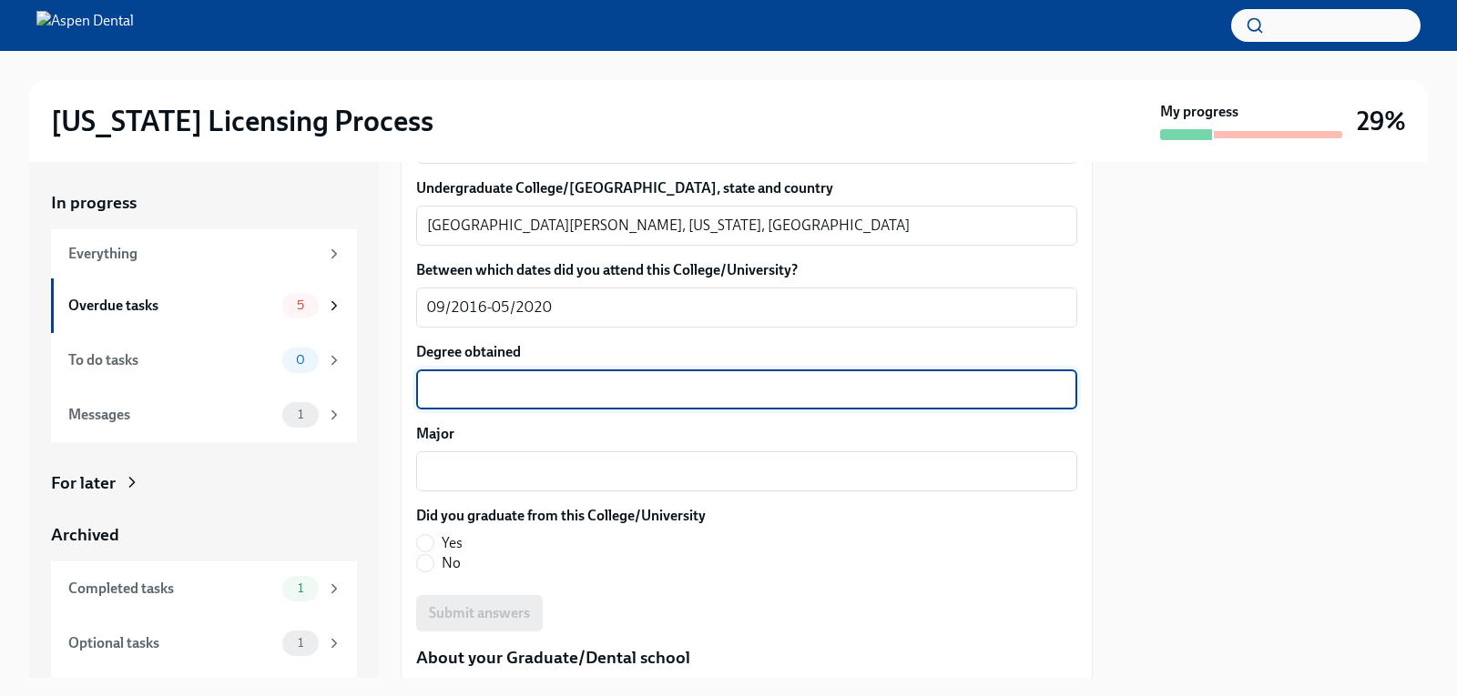
scroll to position [2003, 0]
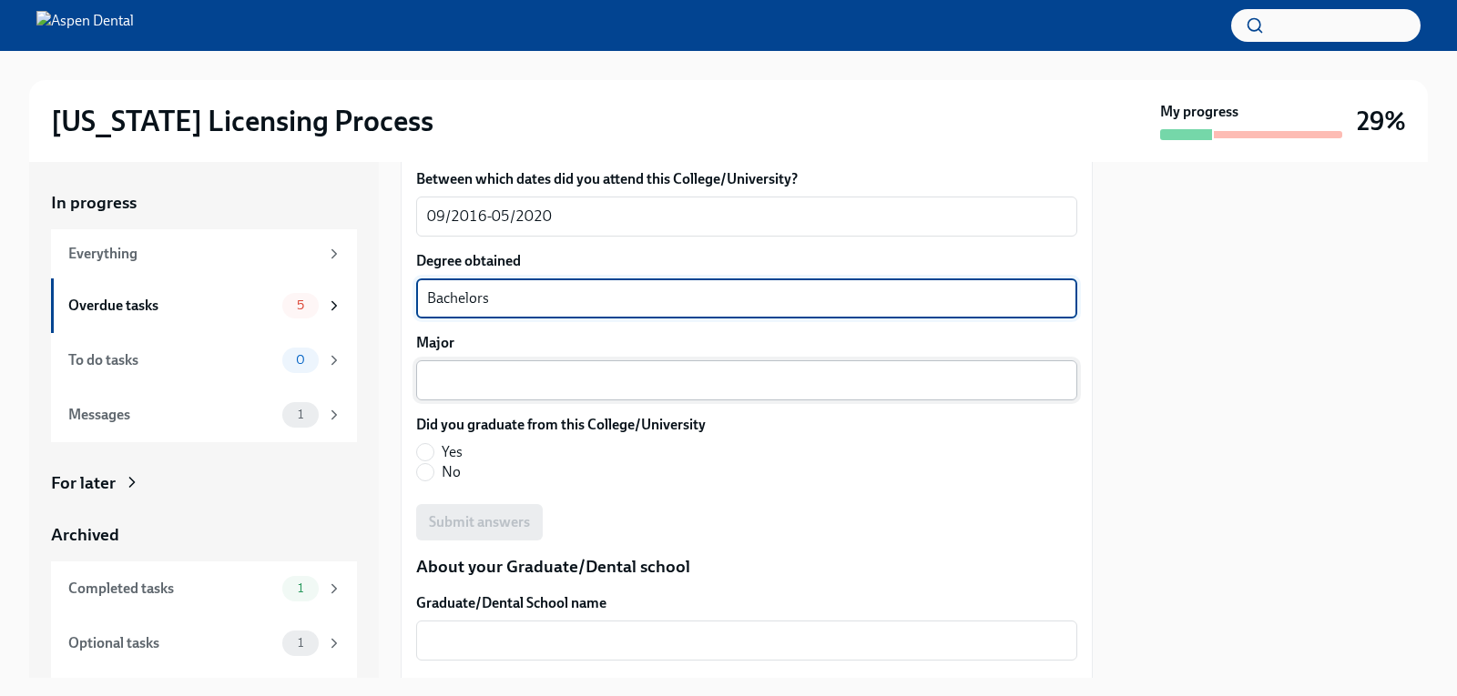
type textarea "Bachelors"
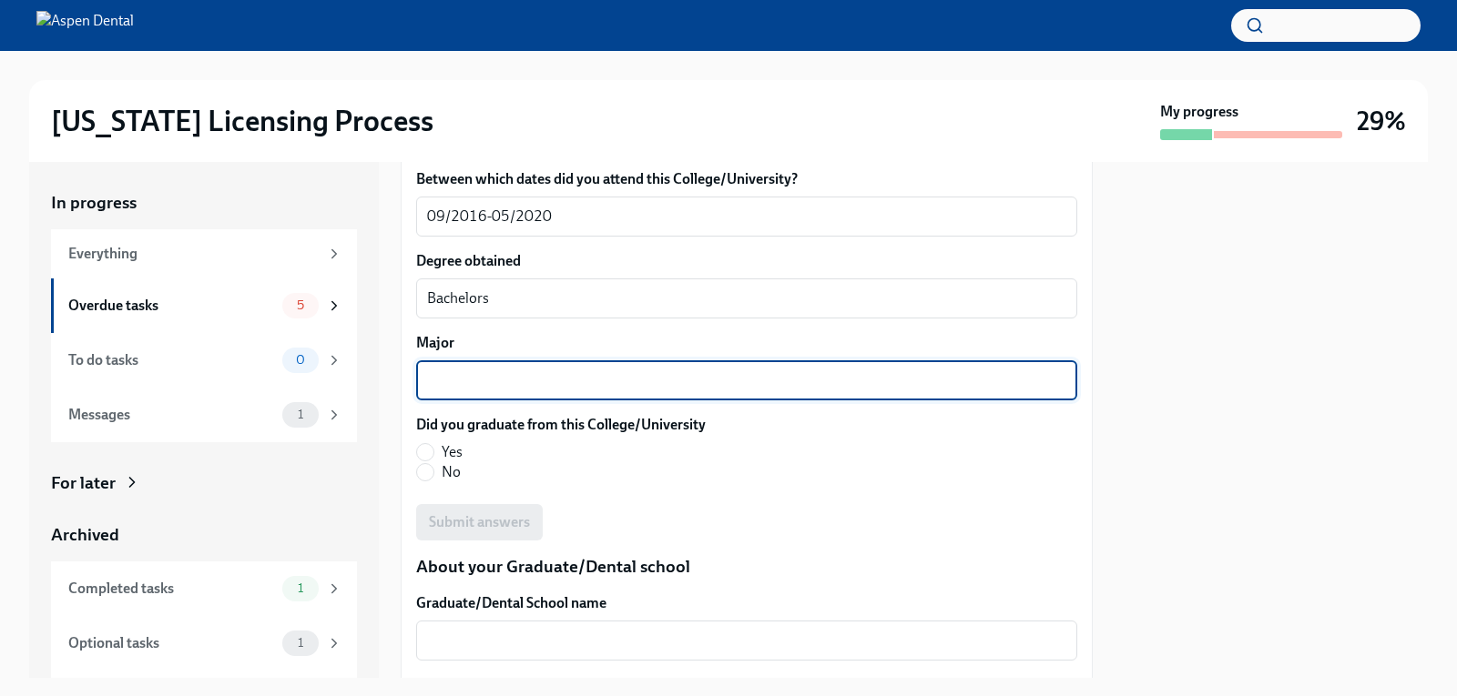
click at [610, 370] on textarea "Major" at bounding box center [746, 381] width 639 height 22
type textarea "Biology"
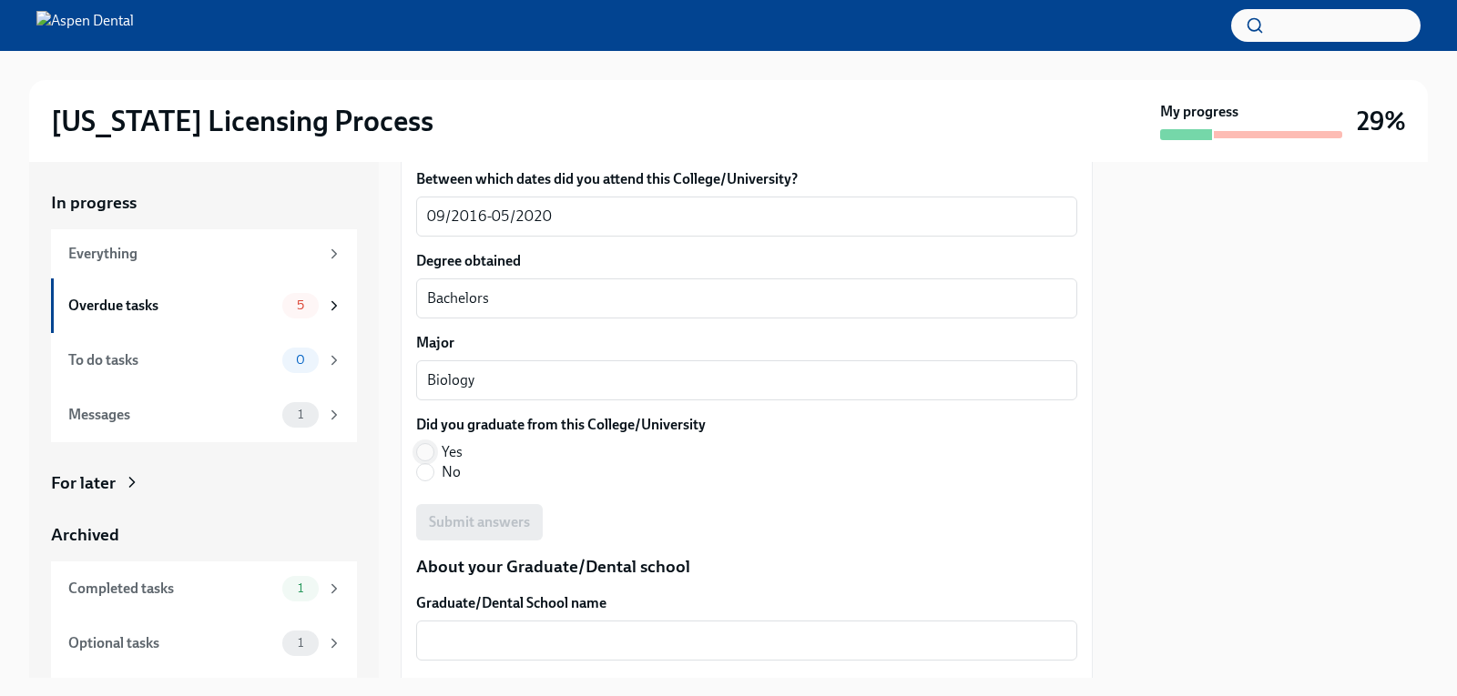
click at [428, 444] on input "Yes" at bounding box center [425, 452] width 16 height 16
radio input "true"
click at [510, 513] on span "Submit answers" at bounding box center [479, 522] width 101 height 18
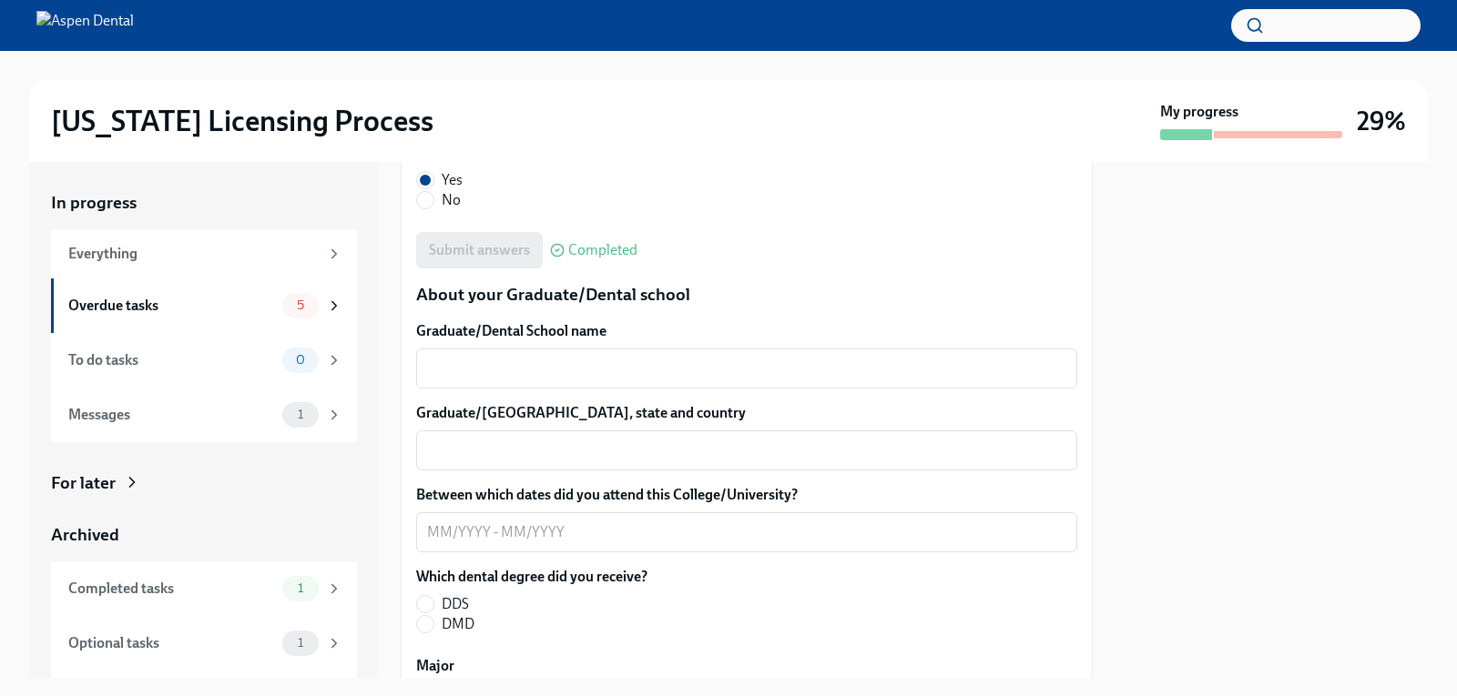
scroll to position [2276, 0]
click at [556, 361] on div "x ​" at bounding box center [746, 368] width 661 height 40
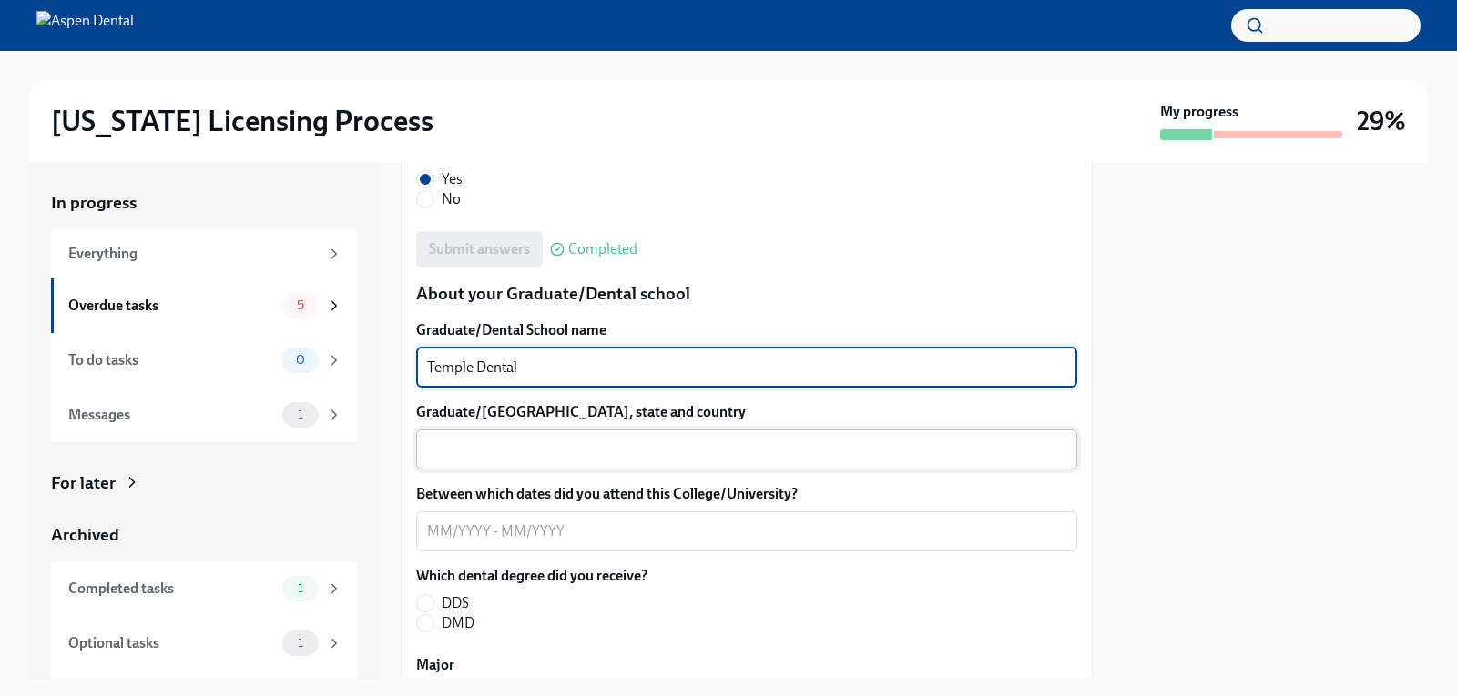
type textarea "Temple Dental"
click at [522, 439] on textarea "Graduate/[GEOGRAPHIC_DATA], state and country" at bounding box center [746, 450] width 639 height 22
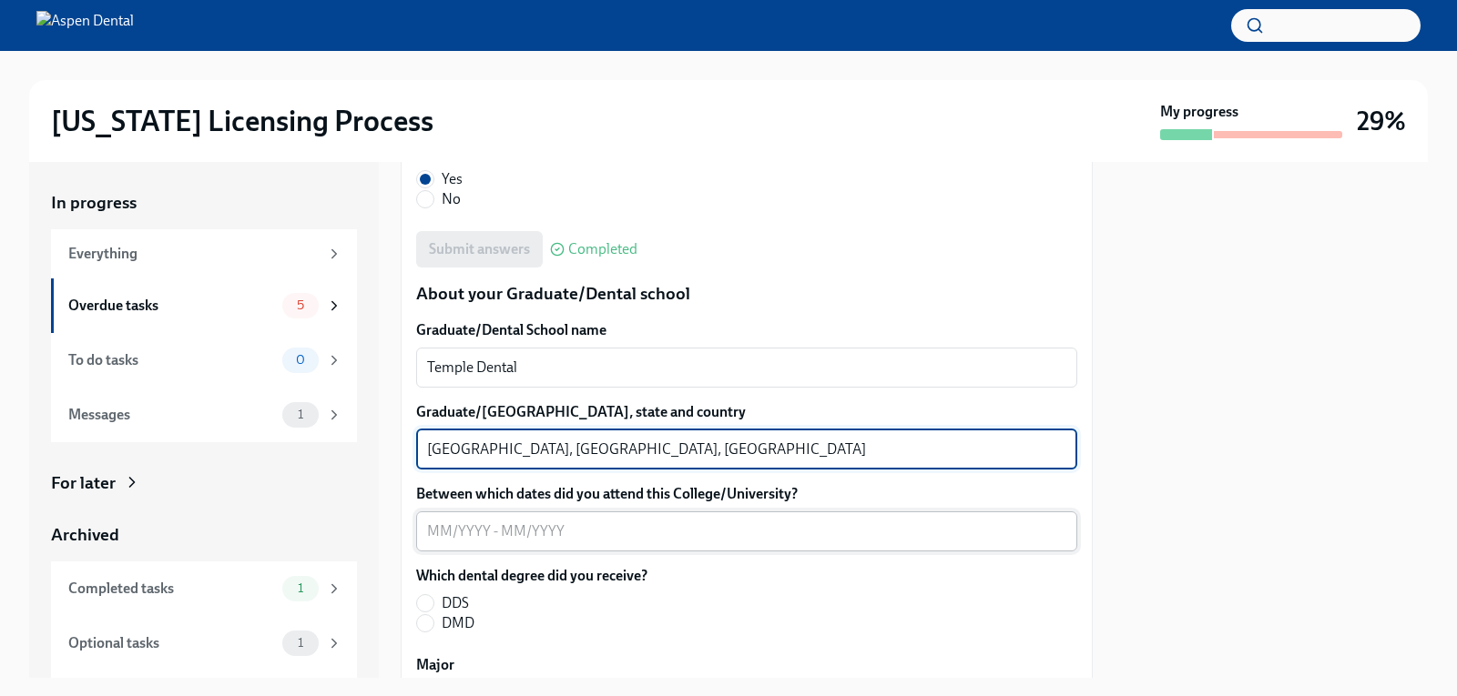
type textarea "[GEOGRAPHIC_DATA], [GEOGRAPHIC_DATA], [GEOGRAPHIC_DATA]"
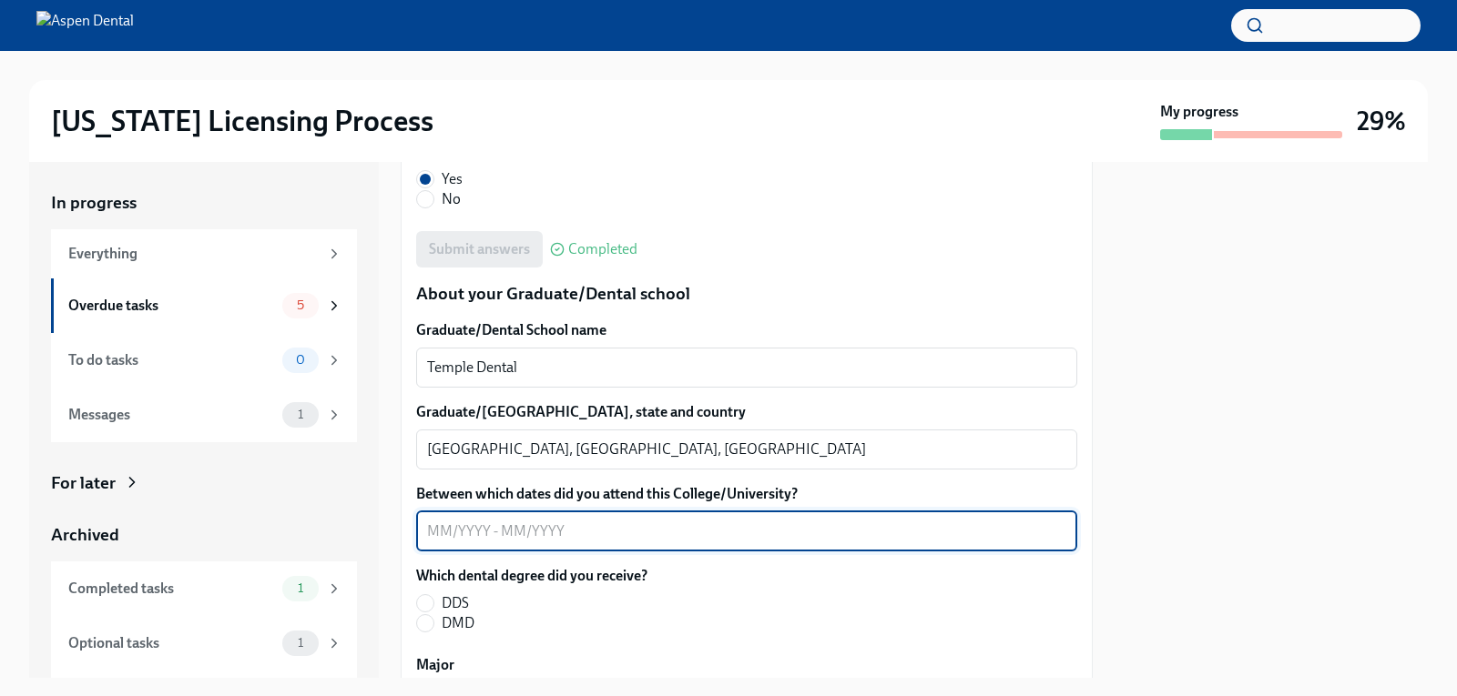
click at [427, 521] on textarea "Between which dates did you attend this College/University?" at bounding box center [746, 532] width 639 height 22
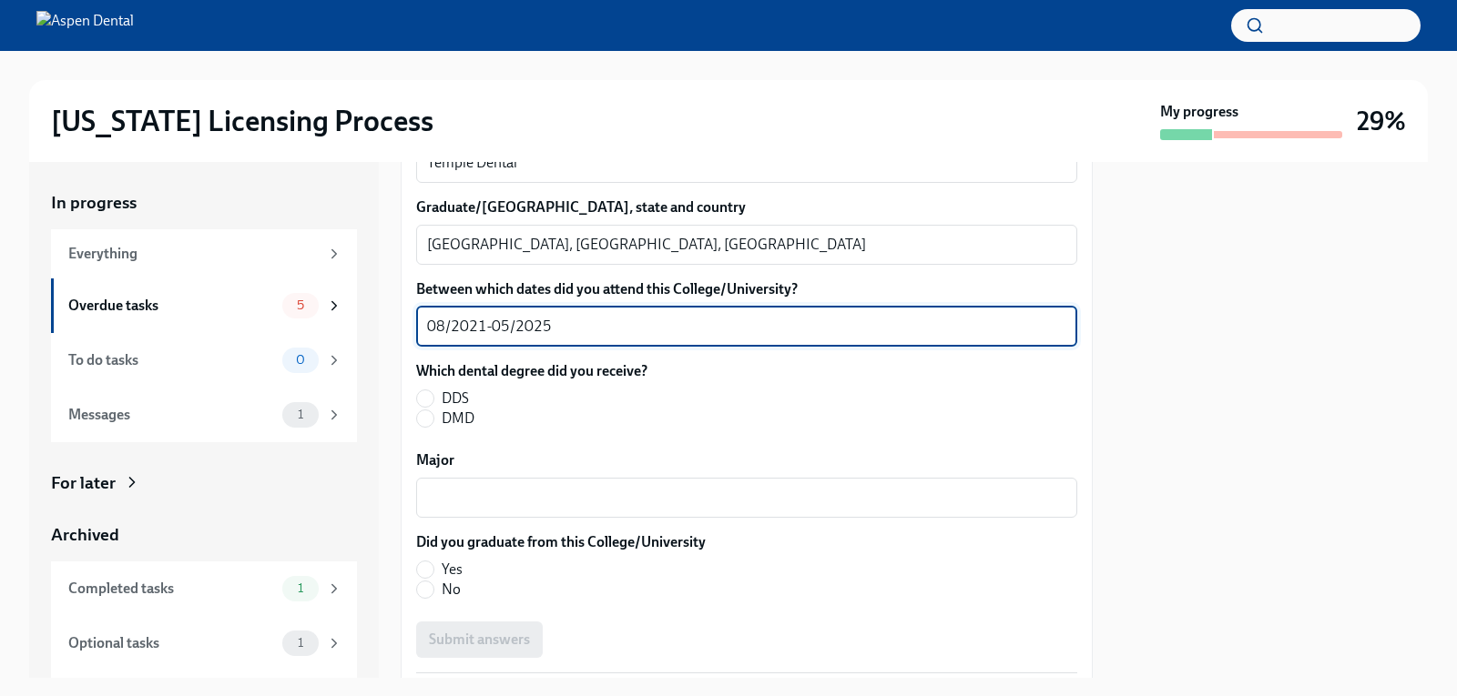
scroll to position [2549, 0]
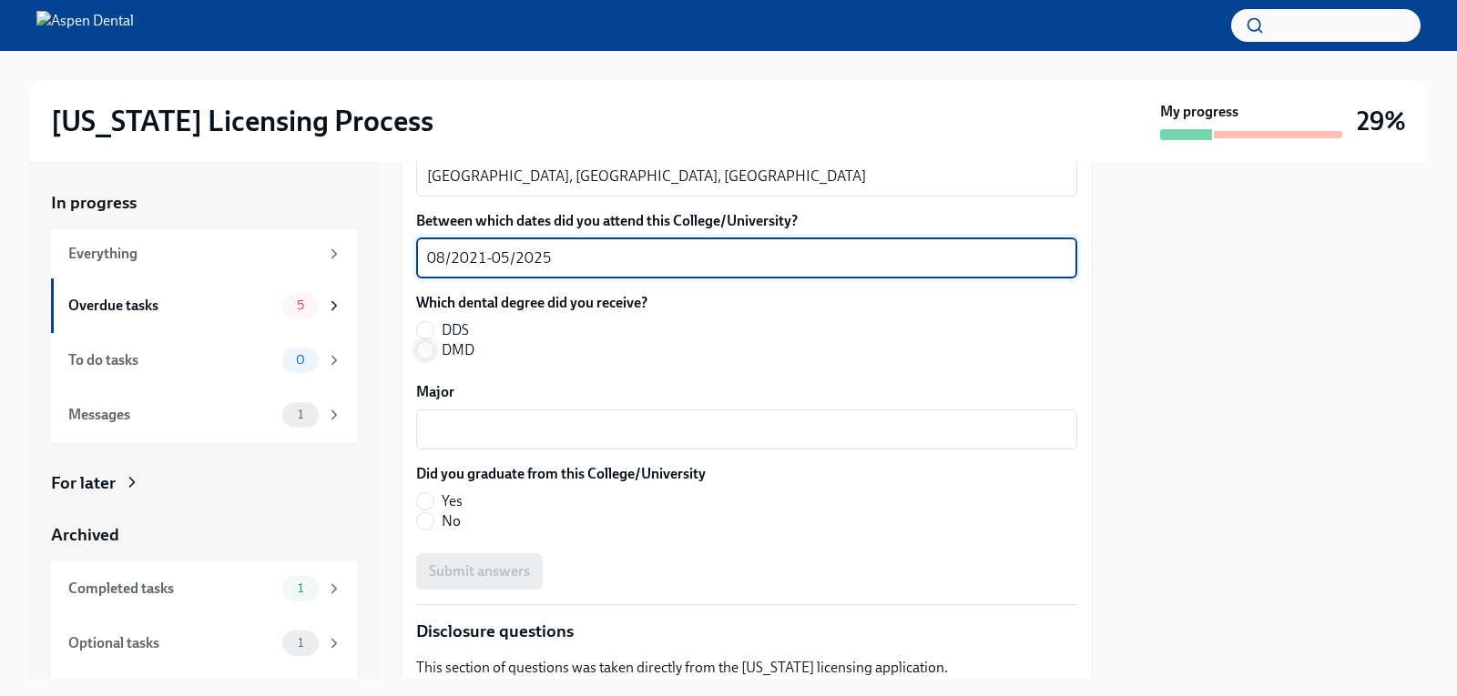
type textarea "08/2021-05/2025"
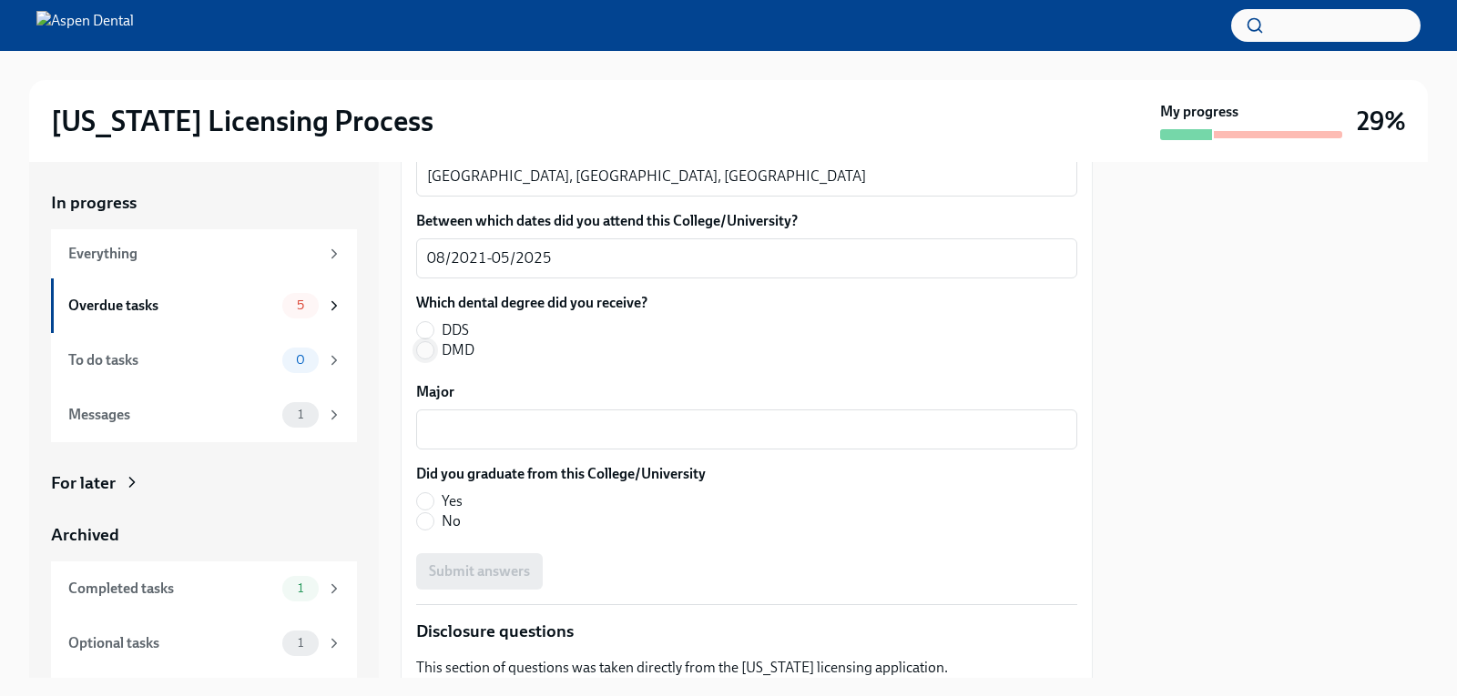
click at [424, 342] on input "DMD" at bounding box center [425, 350] width 16 height 16
radio input "true"
click at [488, 419] on textarea "Major" at bounding box center [746, 430] width 639 height 22
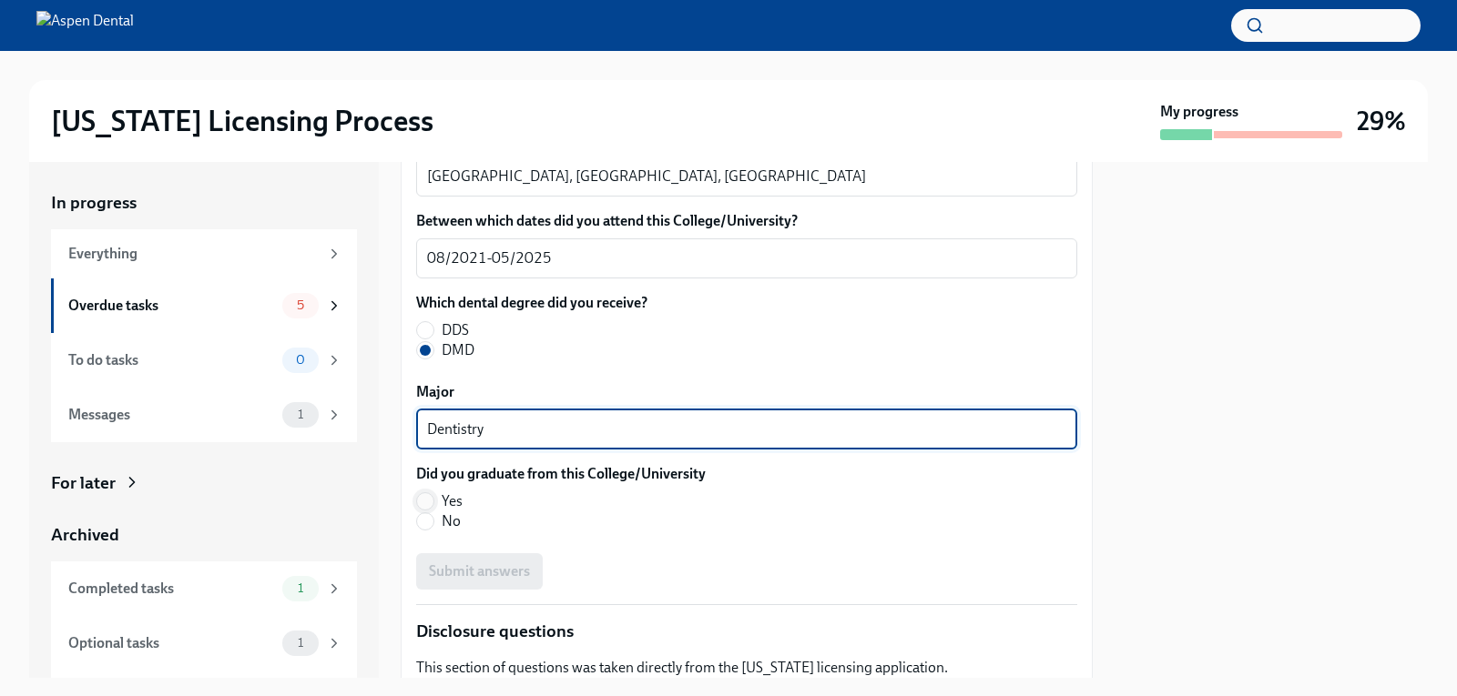
type textarea "Dentistry"
click at [418, 493] on input "Yes" at bounding box center [425, 501] width 16 height 16
radio input "true"
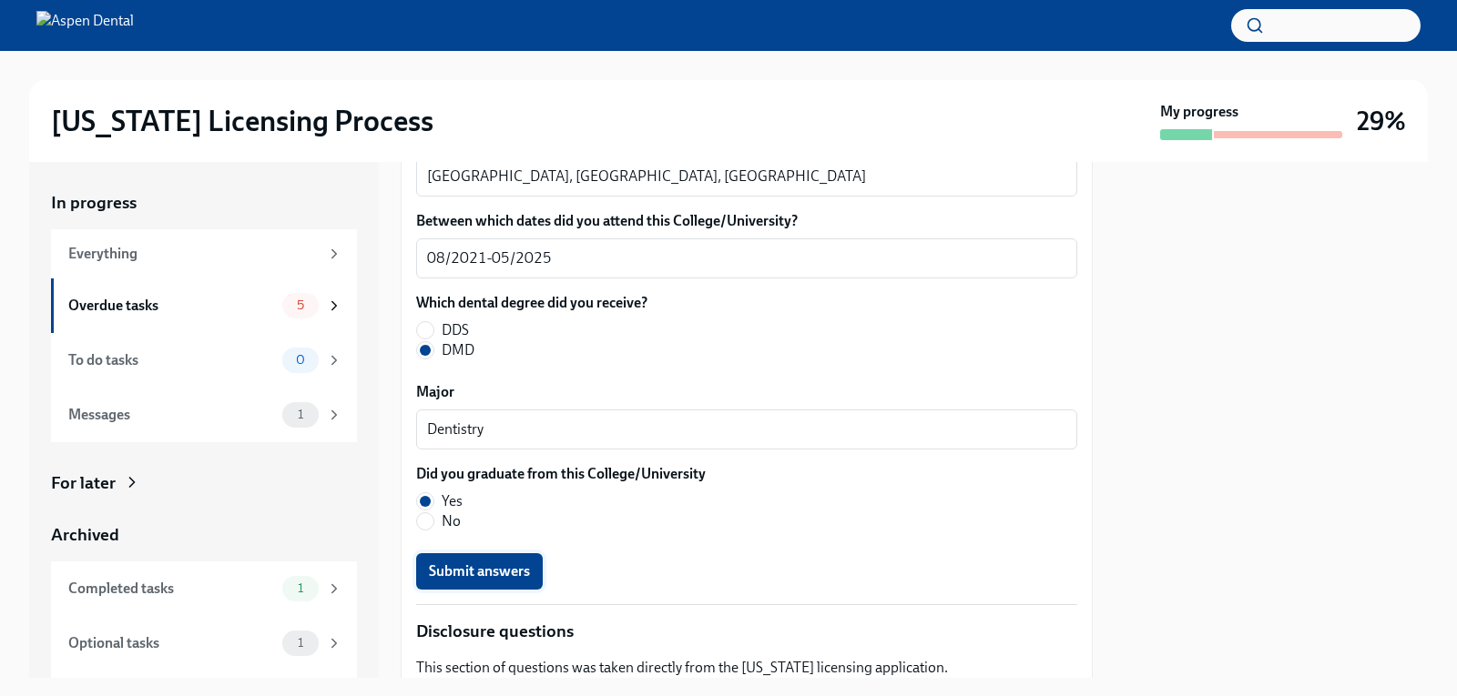
click at [457, 563] on span "Submit answers" at bounding box center [479, 572] width 101 height 18
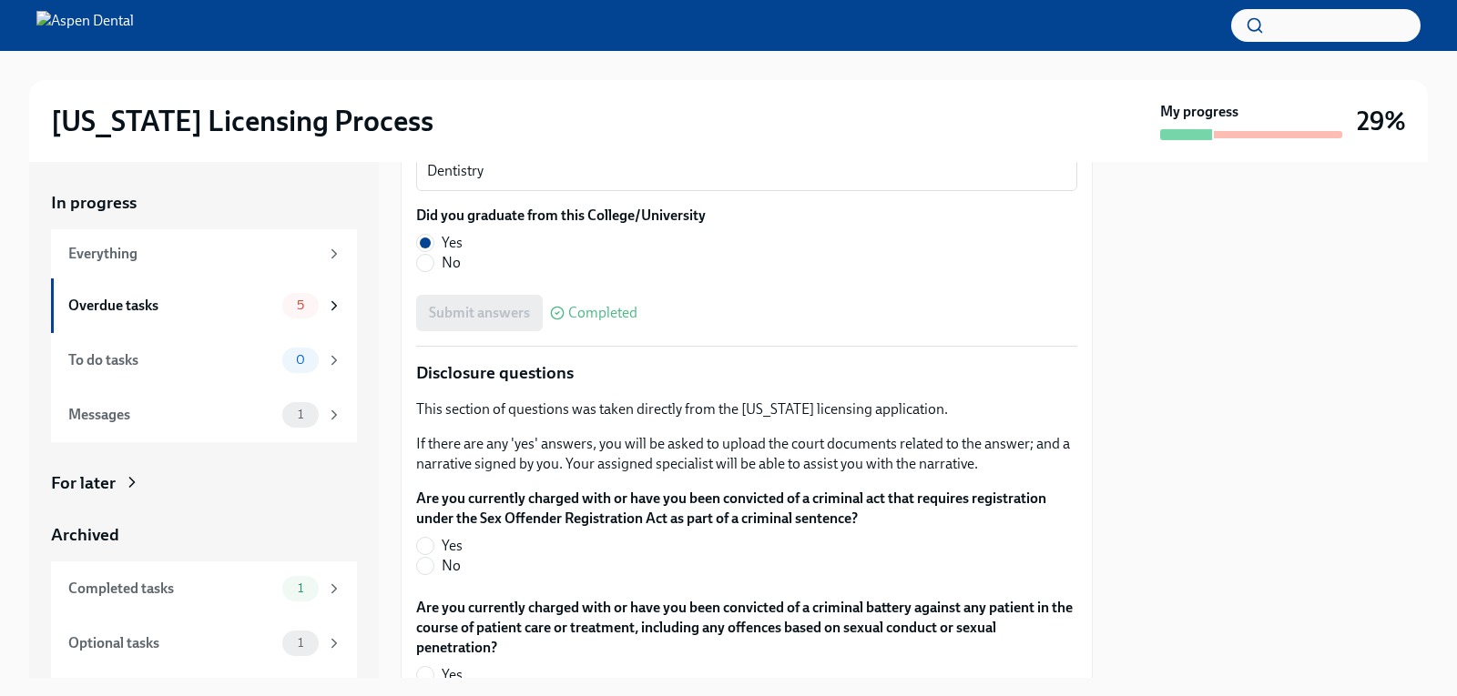
scroll to position [2913, 0]
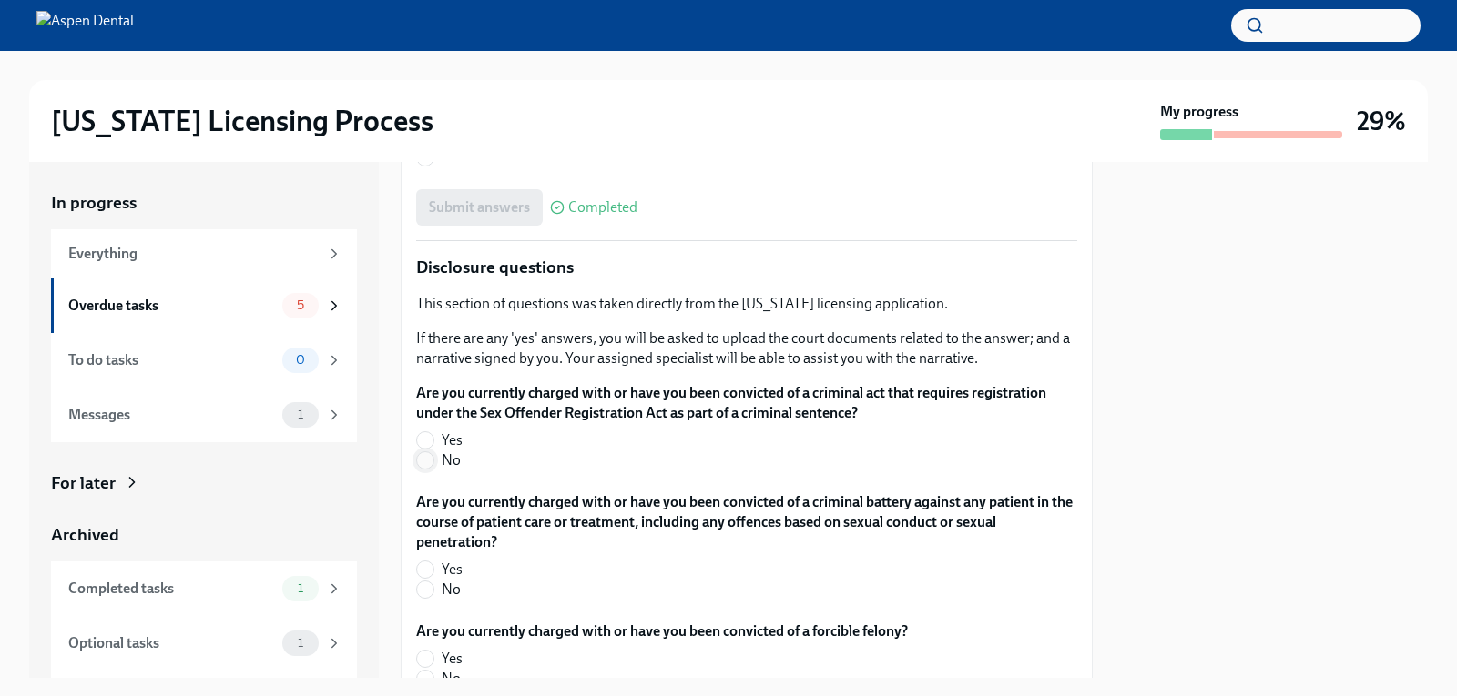
click at [430, 452] on input "No" at bounding box center [425, 460] width 16 height 16
radio input "true"
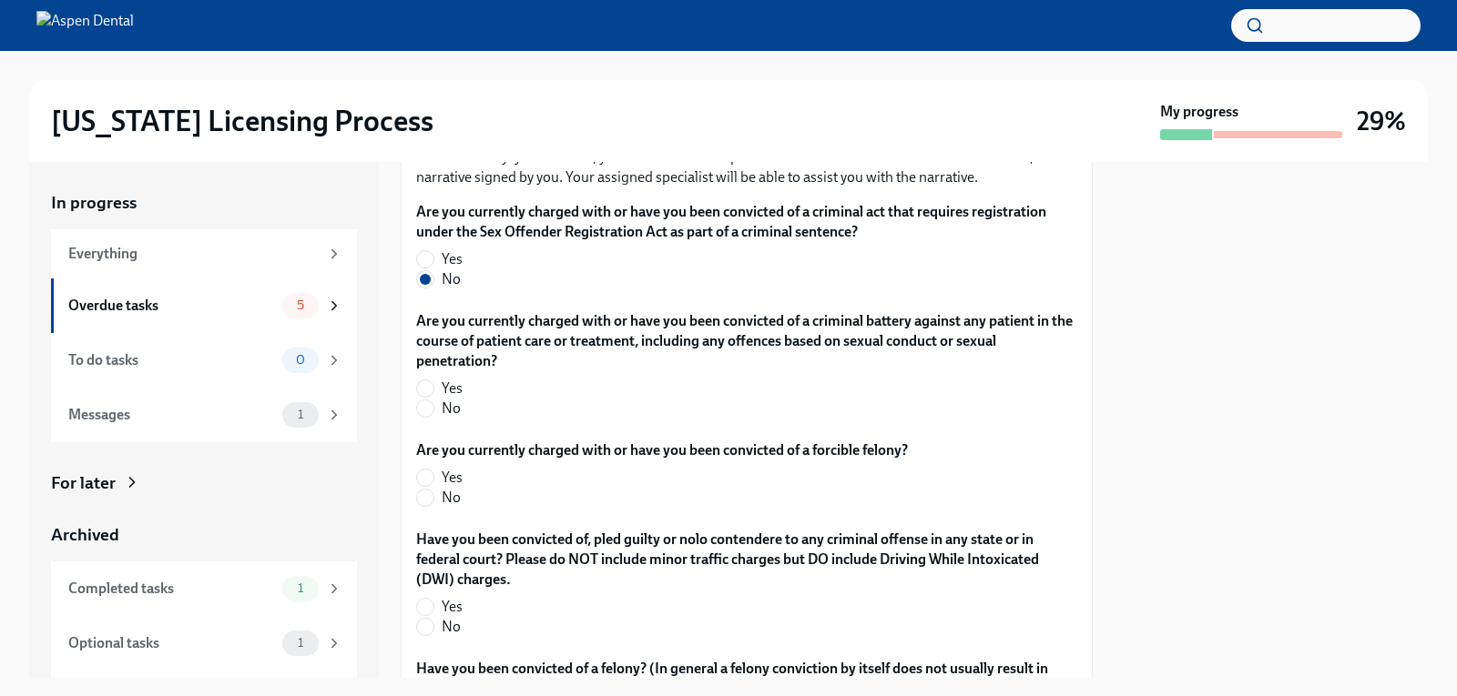
scroll to position [3095, 0]
click at [433, 399] on span at bounding box center [425, 408] width 18 height 18
click at [433, 400] on input "No" at bounding box center [425, 408] width 16 height 16
radio input "true"
click at [425, 489] on input "No" at bounding box center [425, 497] width 16 height 16
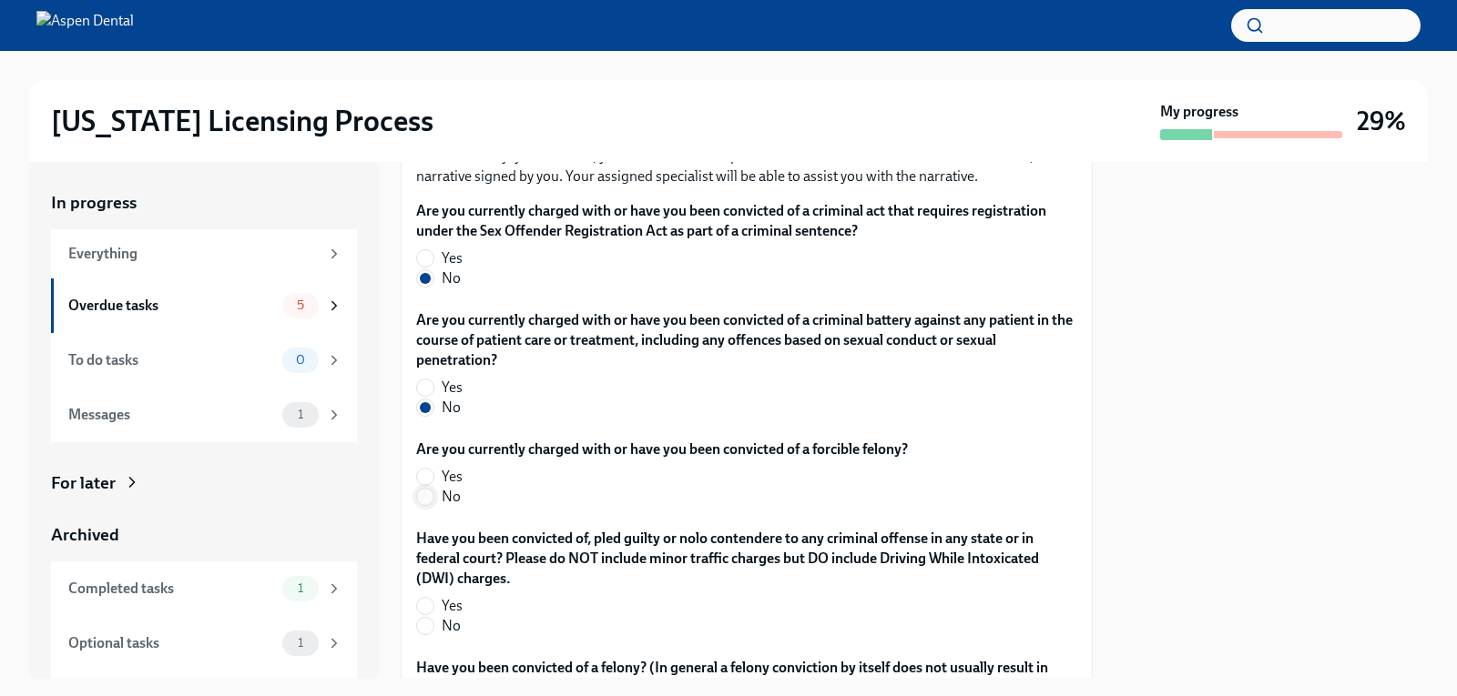
radio input "true"
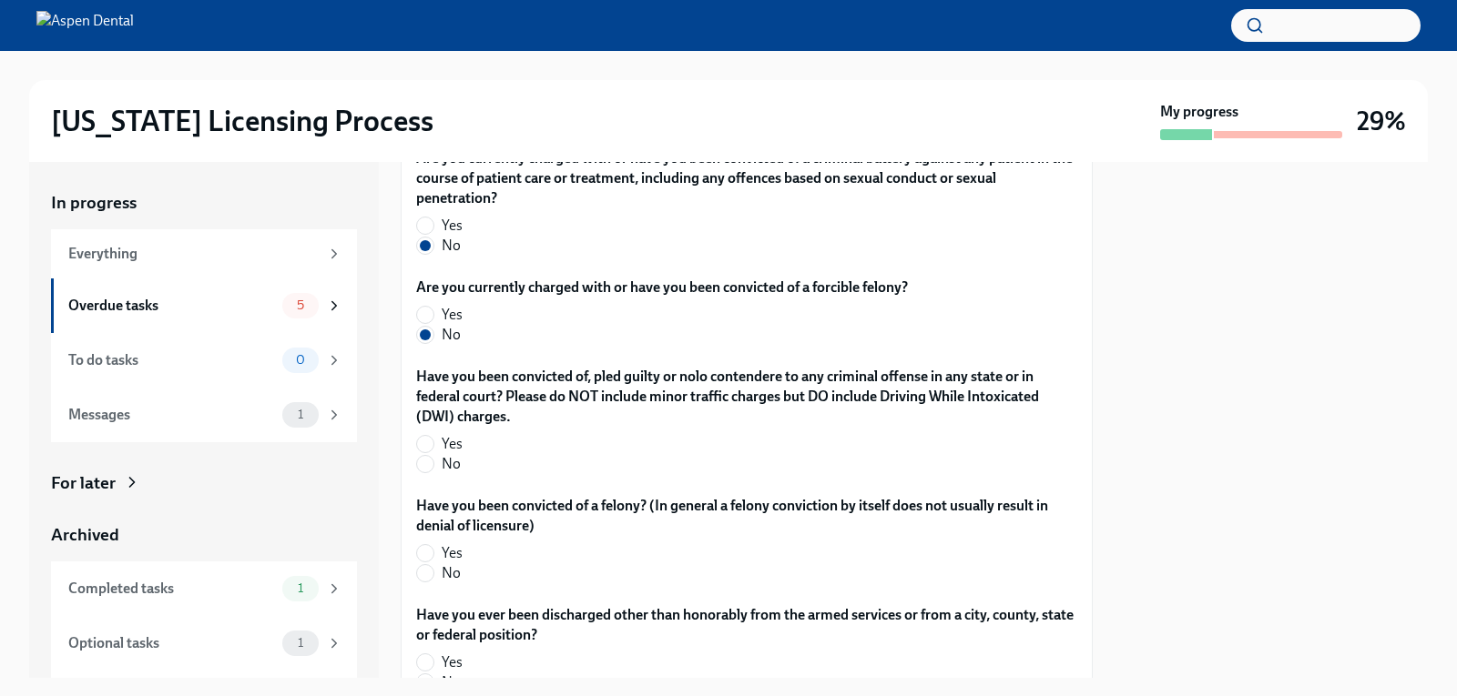
scroll to position [3278, 0]
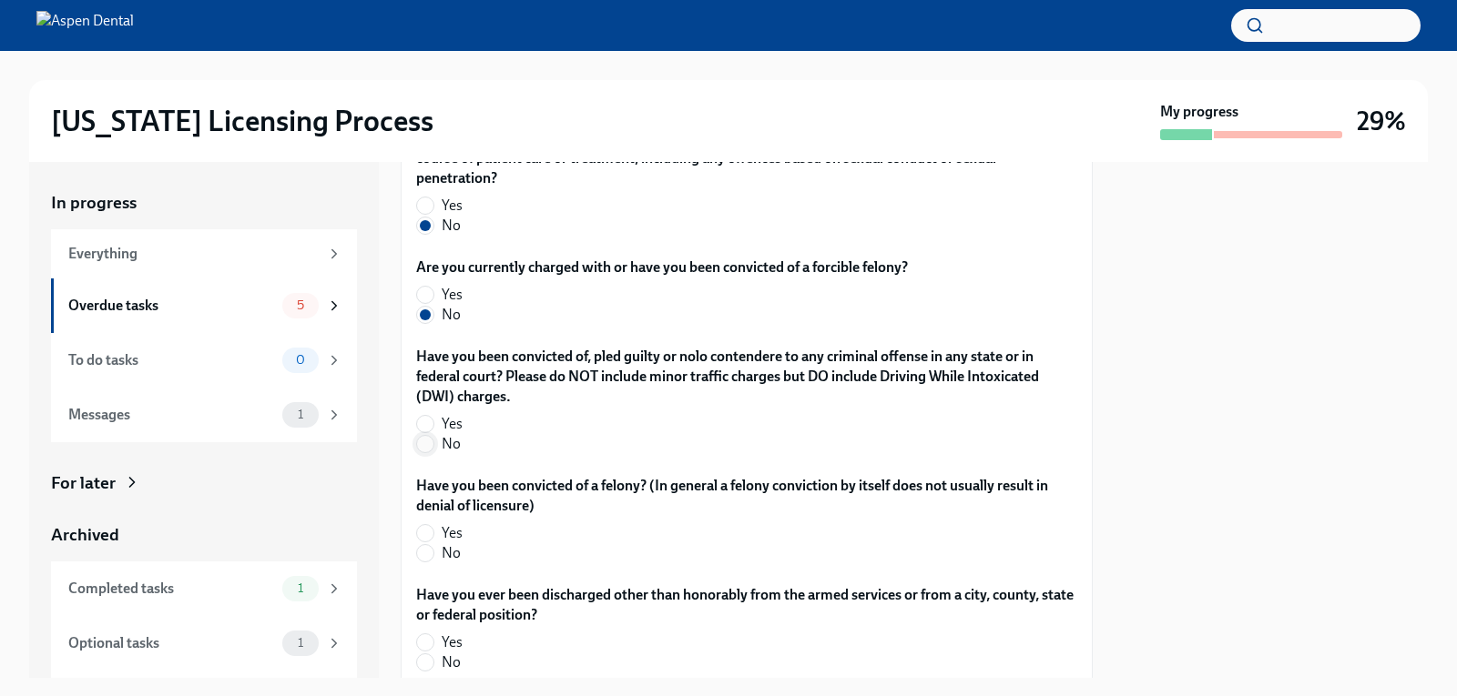
click at [427, 436] on input "No" at bounding box center [425, 444] width 16 height 16
radio input "true"
drag, startPoint x: 428, startPoint y: 534, endPoint x: 437, endPoint y: 527, distance: 11.1
click at [428, 545] on input "No" at bounding box center [425, 553] width 16 height 16
radio input "true"
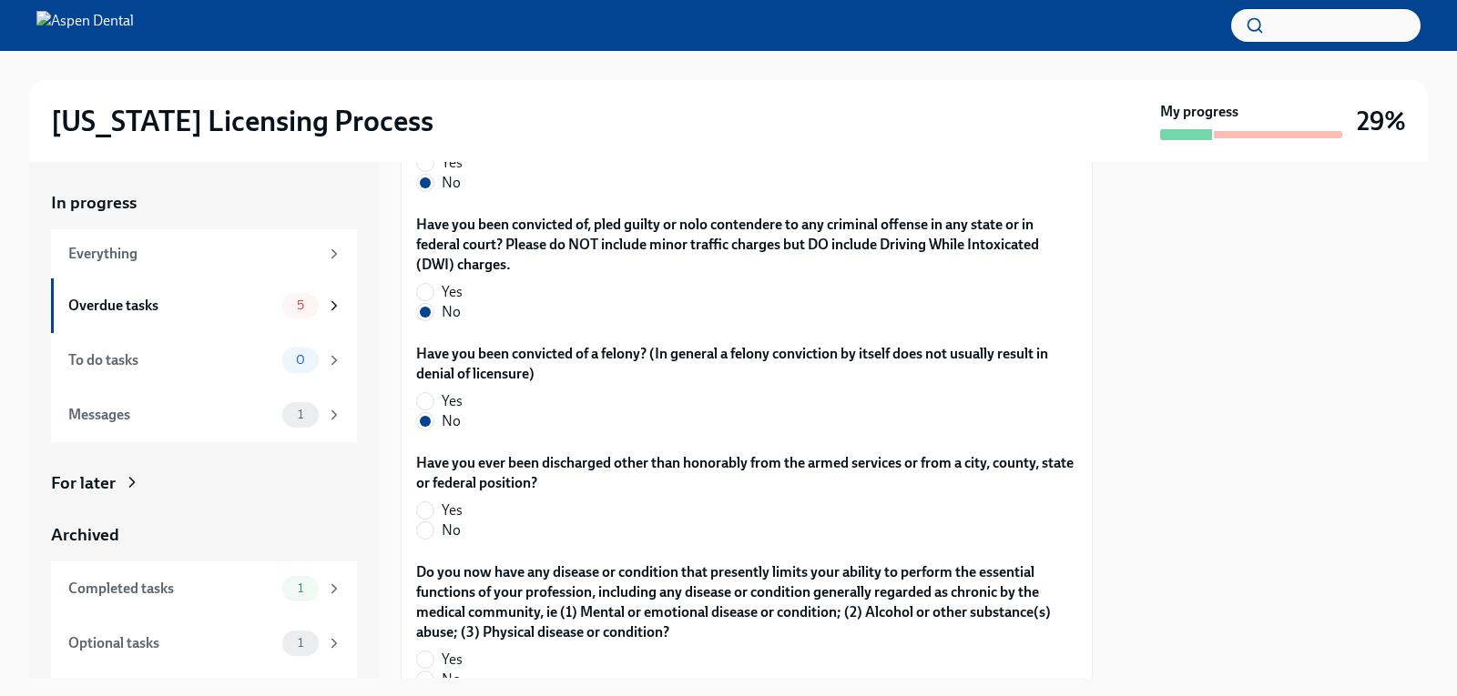
scroll to position [3460, 0]
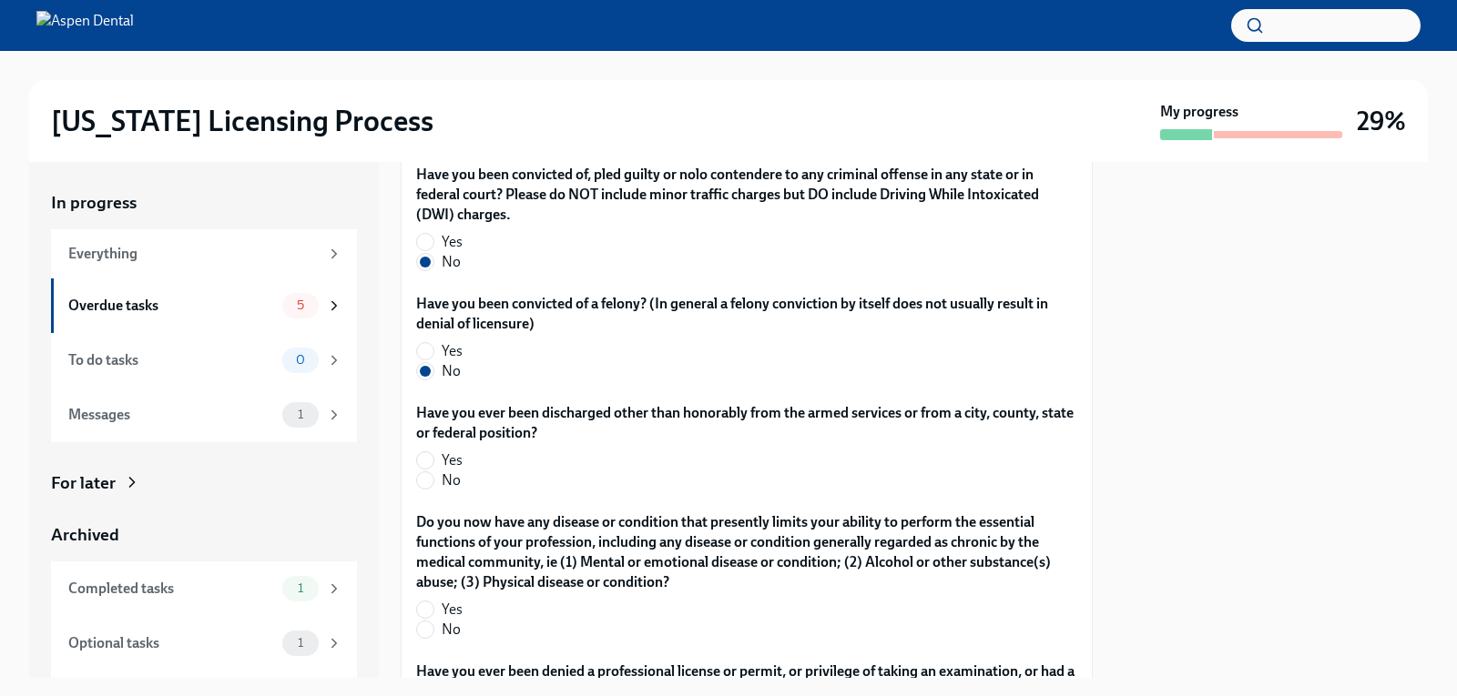
click at [436, 471] on label "No" at bounding box center [739, 481] width 646 height 20
click at [433, 473] on input "No" at bounding box center [425, 481] width 16 height 16
radio input "true"
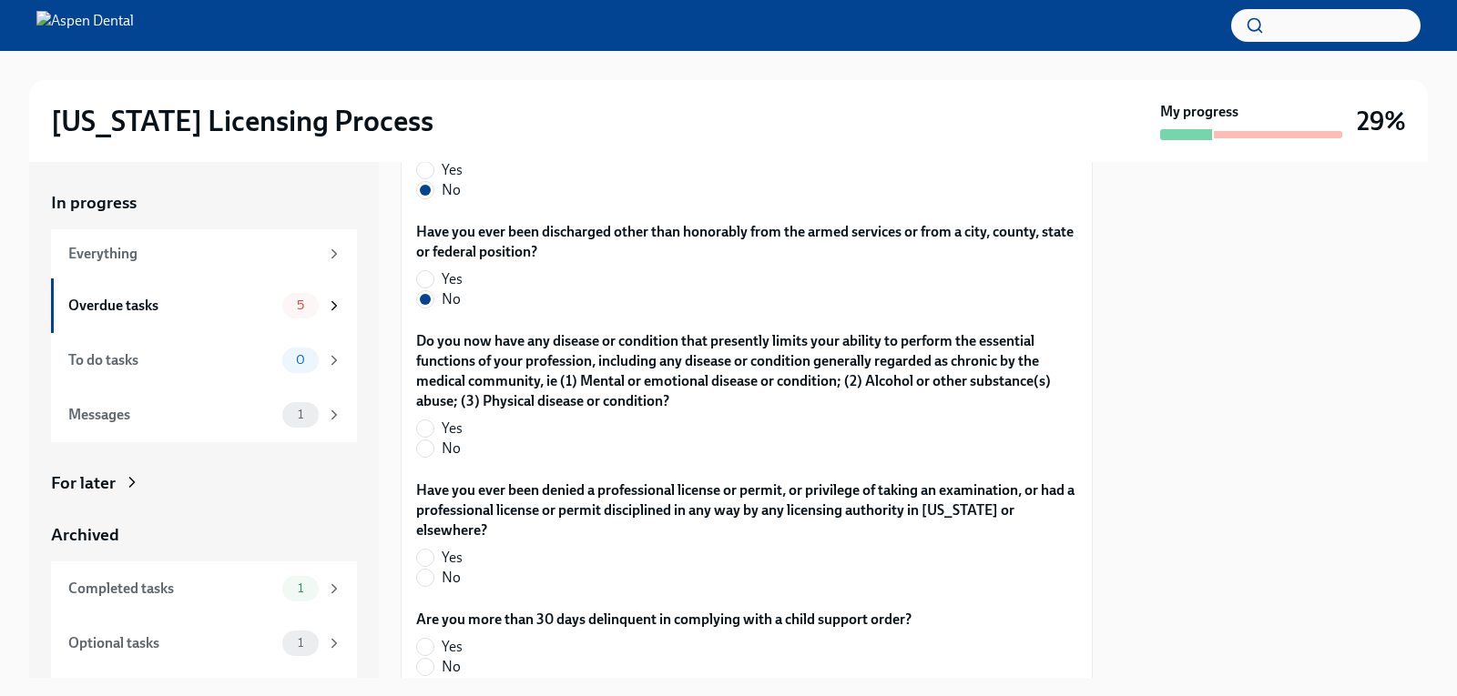
scroll to position [3642, 0]
click at [429, 440] on input "No" at bounding box center [425, 448] width 16 height 16
radio input "true"
click at [425, 569] on input "No" at bounding box center [425, 577] width 16 height 16
radio input "true"
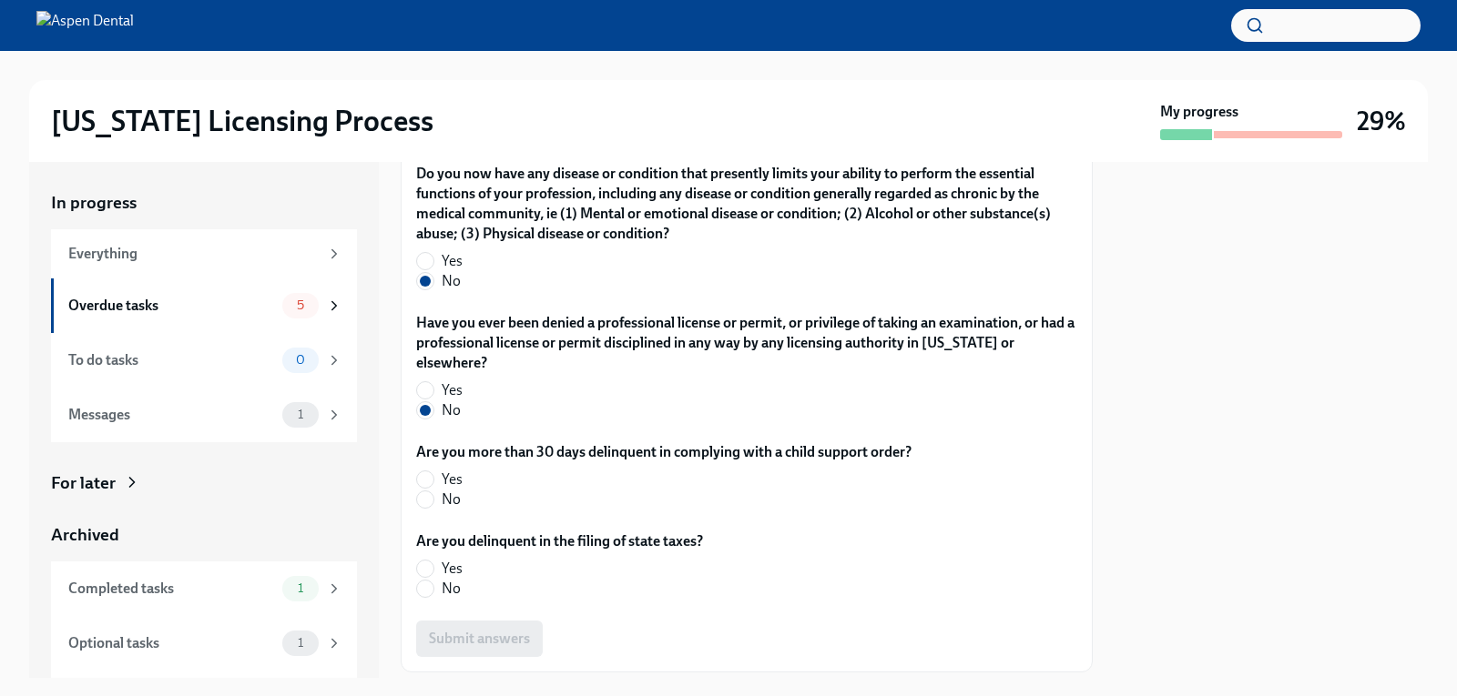
scroll to position [3824, 0]
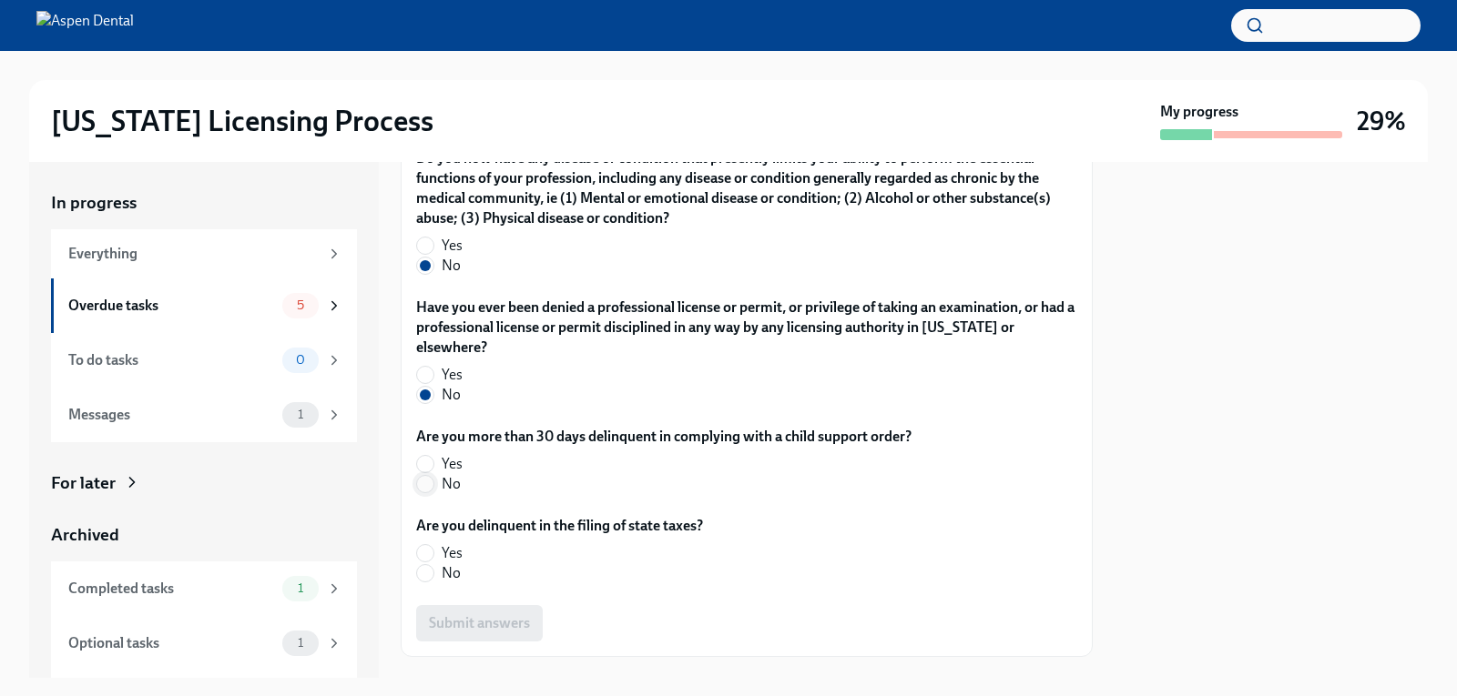
click at [427, 476] on input "No" at bounding box center [425, 484] width 16 height 16
radio input "true"
click at [422, 565] on input "No" at bounding box center [425, 573] width 16 height 16
radio input "true"
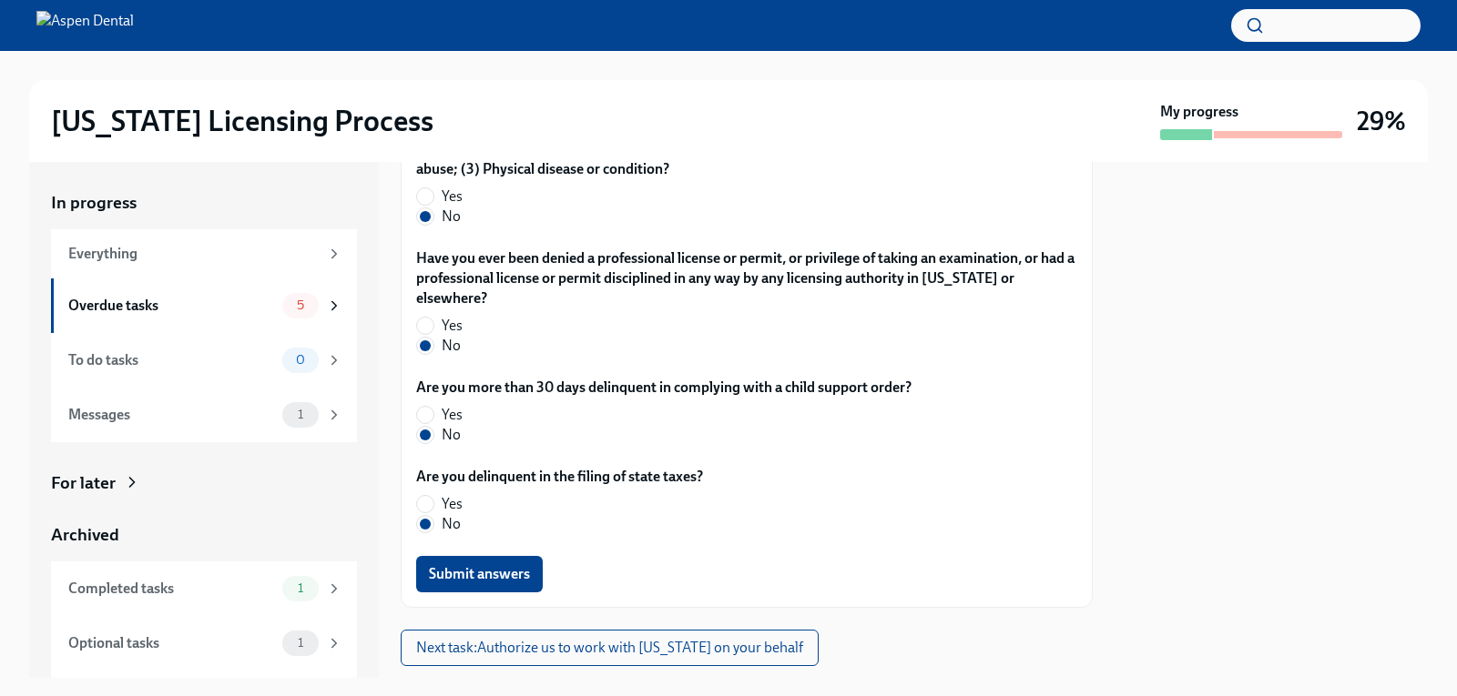
scroll to position [3899, 0]
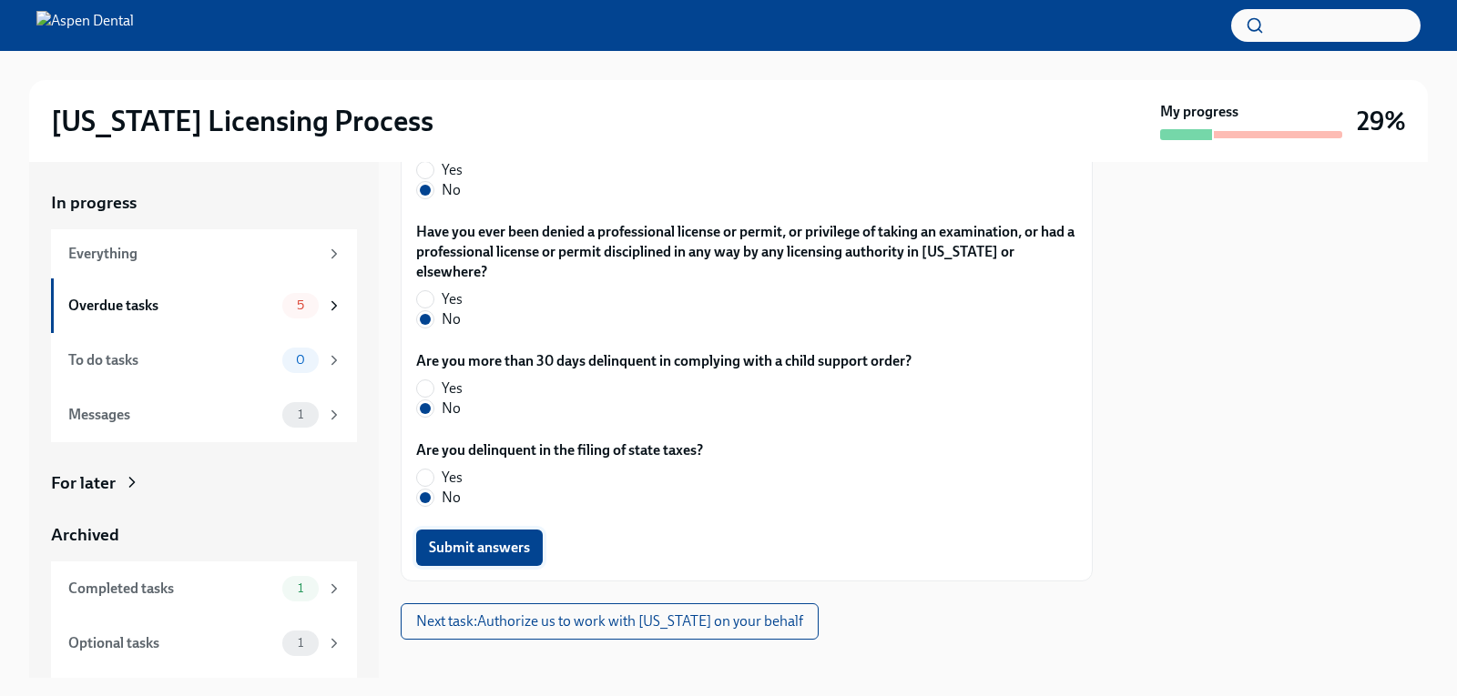
click at [522, 539] on span "Submit answers" at bounding box center [479, 548] width 101 height 18
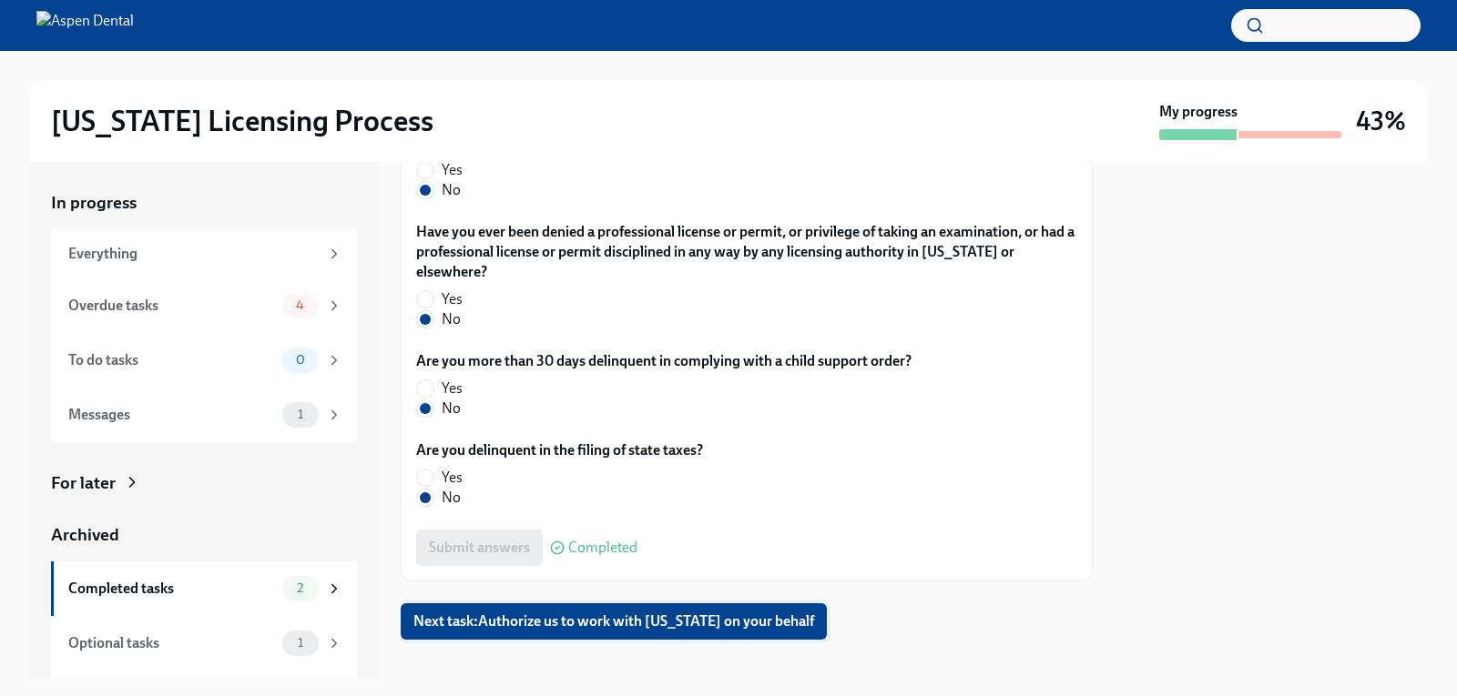
click at [637, 613] on span "Next task : Authorize us to work with [US_STATE] on your behalf" at bounding box center [613, 622] width 401 height 18
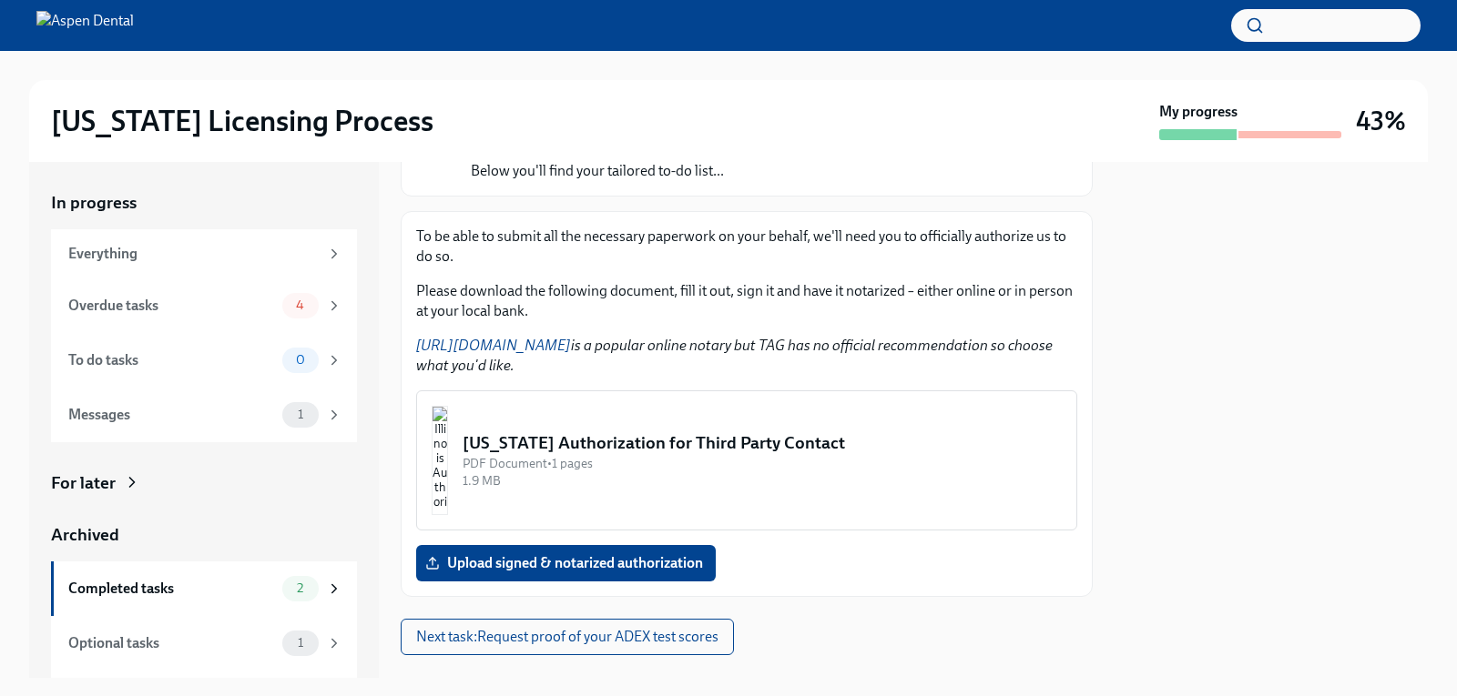
scroll to position [218, 0]
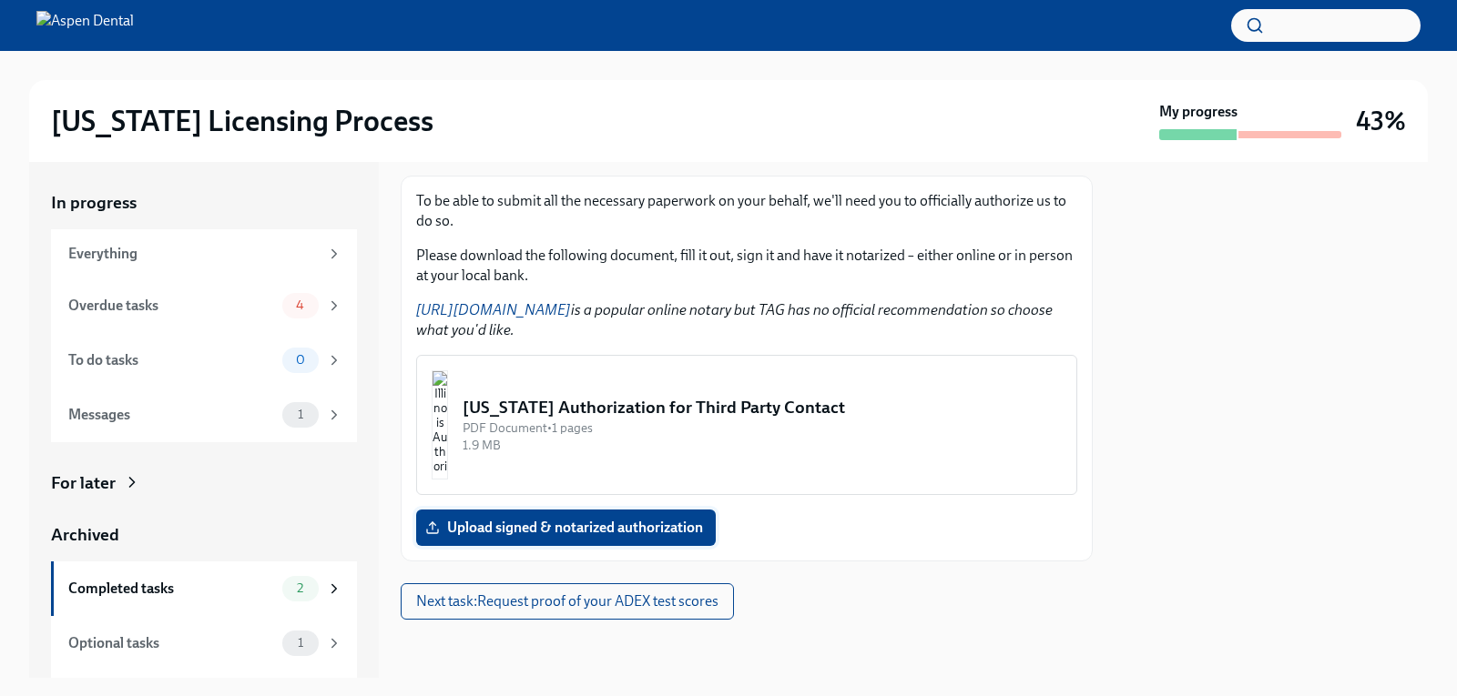
click at [635, 525] on span "Upload signed & notarized authorization" at bounding box center [566, 528] width 274 height 18
click at [0, 0] on input "Upload signed & notarized authorization" at bounding box center [0, 0] width 0 height 0
click at [645, 399] on div "[US_STATE] Authorization for Third Party Contact" at bounding box center [761, 408] width 599 height 24
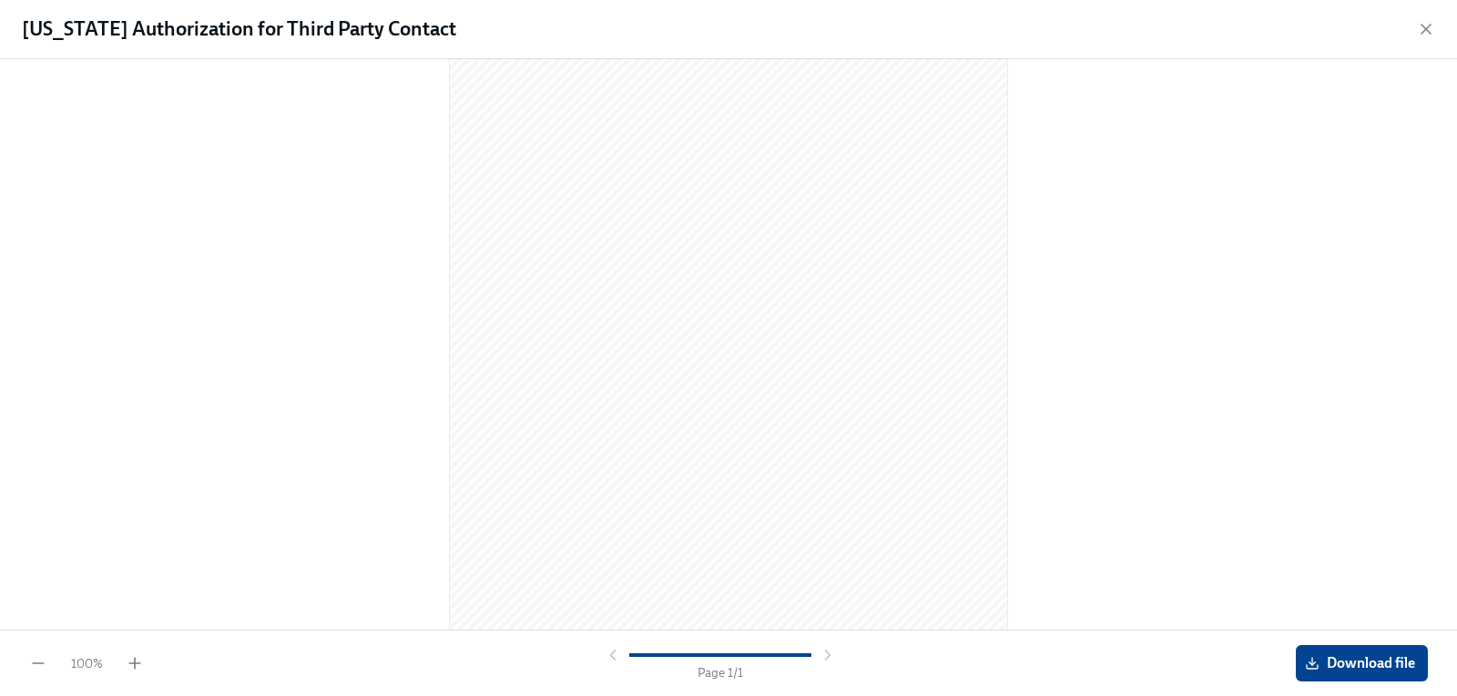
scroll to position [181, 0]
click at [1375, 663] on span "Download file" at bounding box center [1361, 664] width 107 height 18
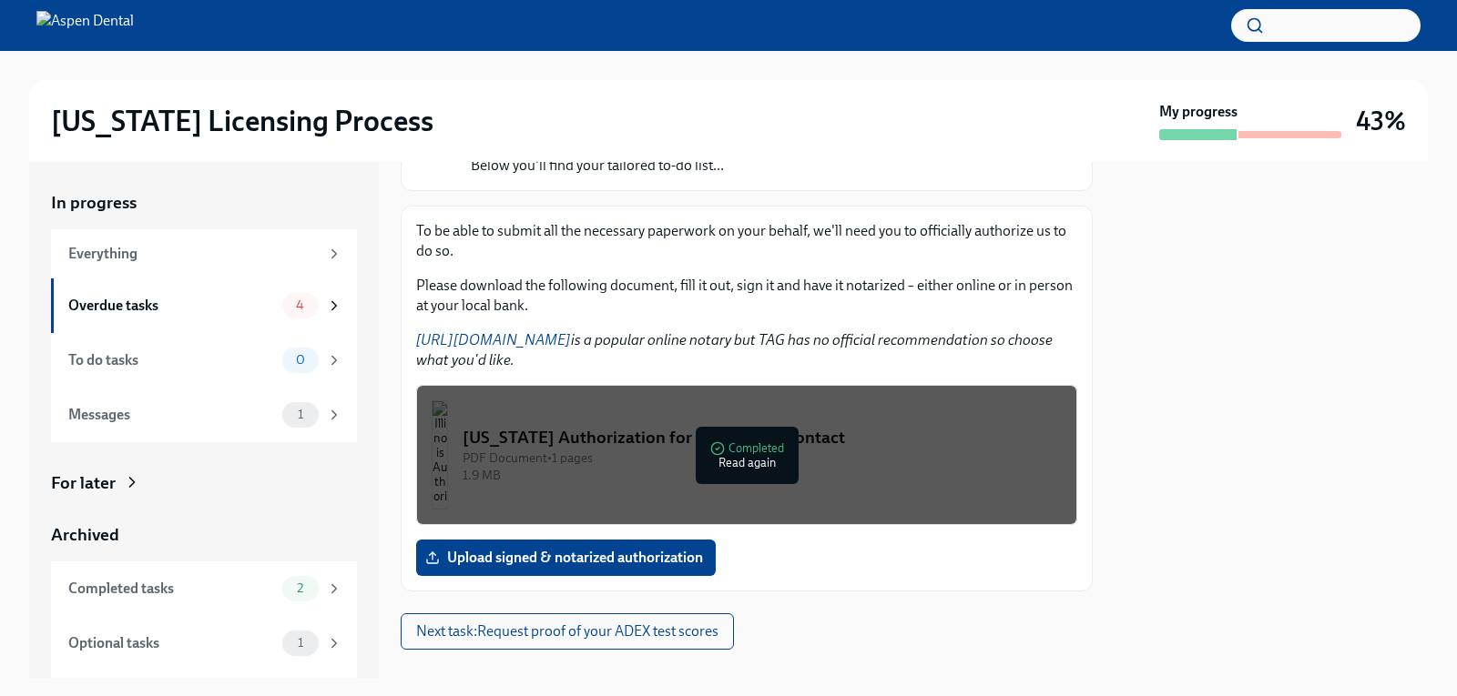
scroll to position [218, 0]
